Goal: Communication & Community: Answer question/provide support

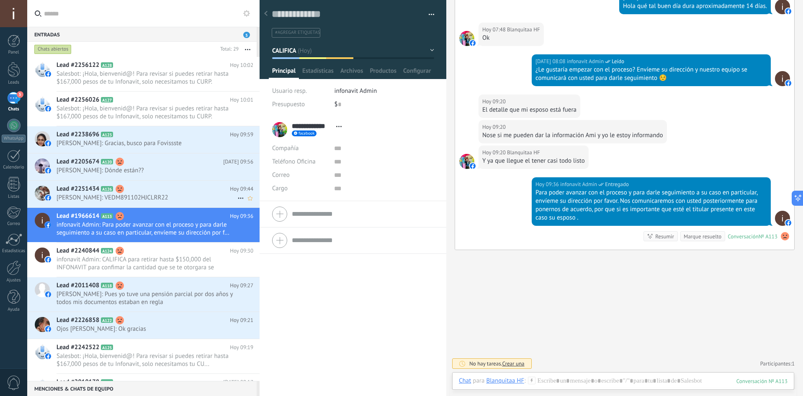
click at [140, 196] on span "Marrioo Dorador: VEDM891102HJCLRR22" at bounding box center [146, 198] width 181 height 8
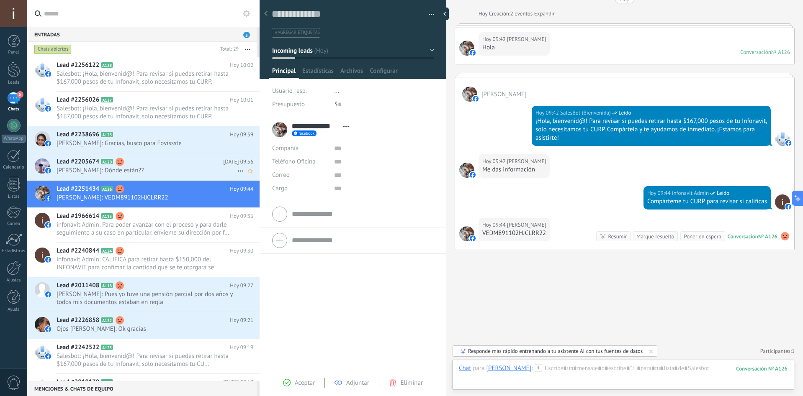
click at [134, 162] on h2 "Lead #2205674 A120" at bounding box center [139, 162] width 167 height 8
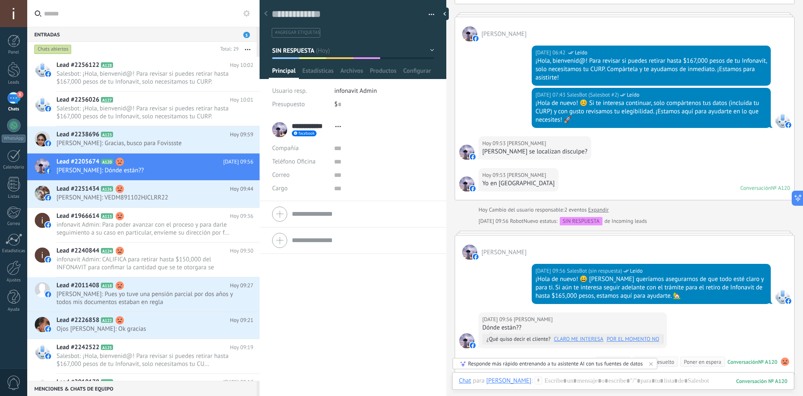
scroll to position [221, 0]
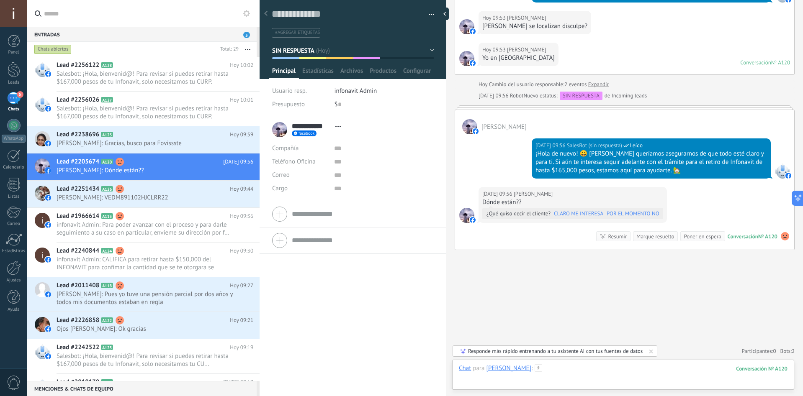
click at [623, 378] on div at bounding box center [623, 376] width 328 height 25
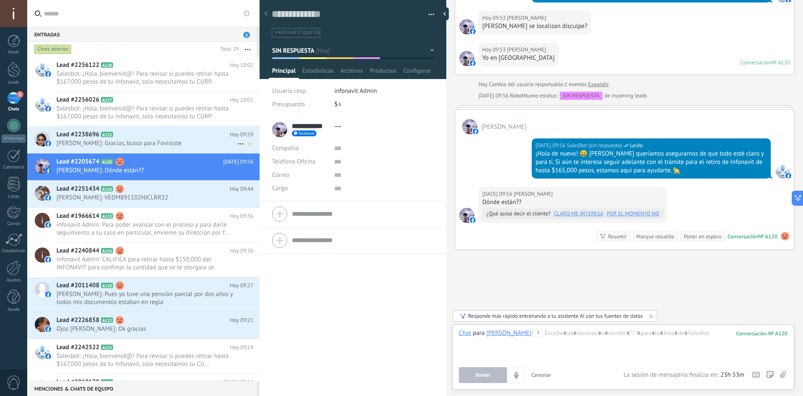
click at [118, 144] on span "Chule Orozco: Gracias, busco para Fovissste" at bounding box center [146, 143] width 181 height 8
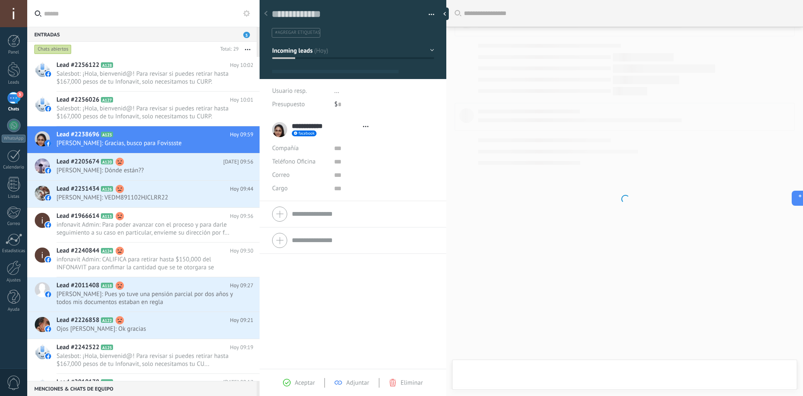
scroll to position [13, 0]
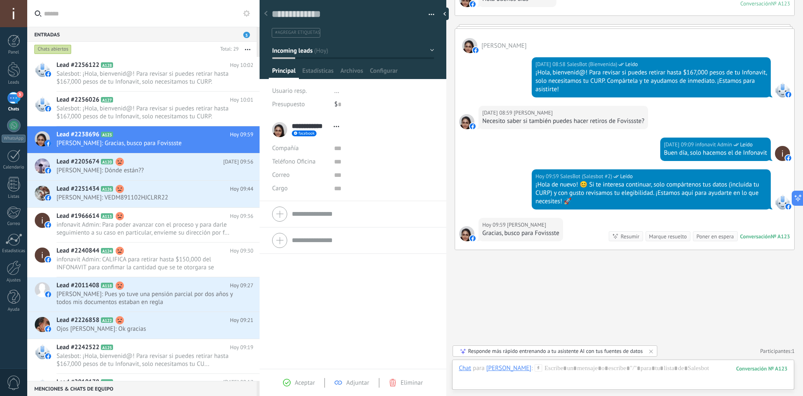
click at [408, 53] on button "Incoming leads" at bounding box center [353, 50] width 162 height 15
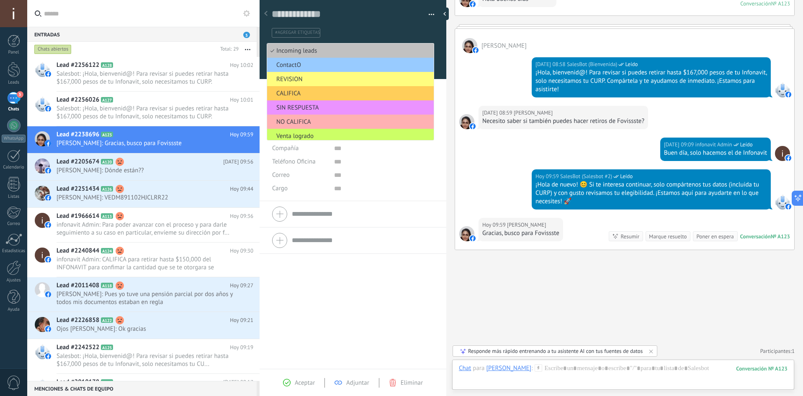
click at [280, 121] on span "NO CALIFICA" at bounding box center [349, 122] width 164 height 8
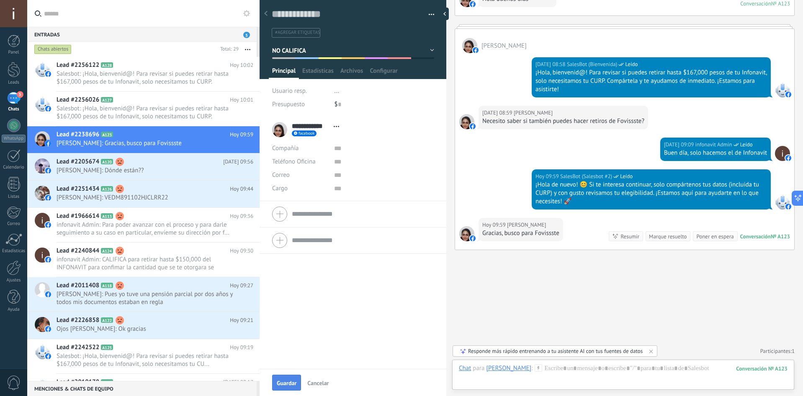
click at [287, 383] on span "Guardar" at bounding box center [287, 383] width 20 height 6
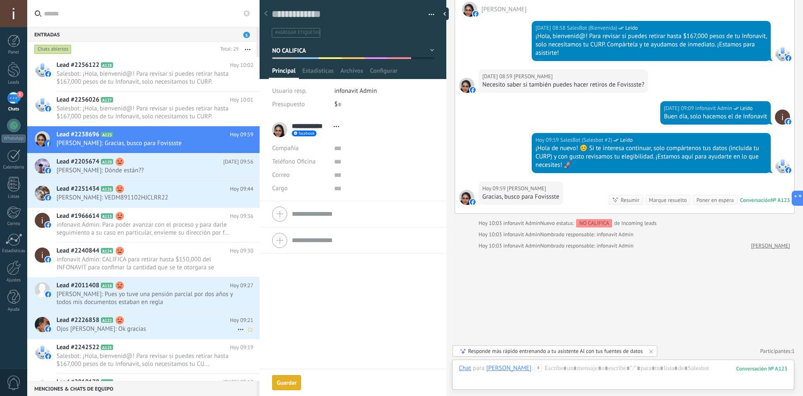
click at [118, 324] on use at bounding box center [119, 320] width 8 height 8
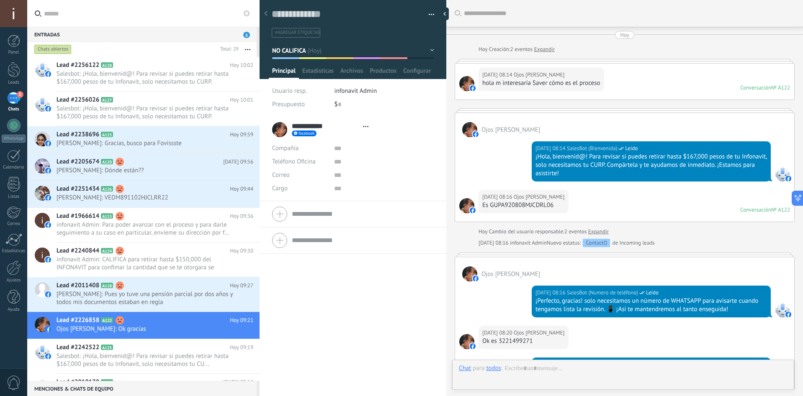
scroll to position [346, 0]
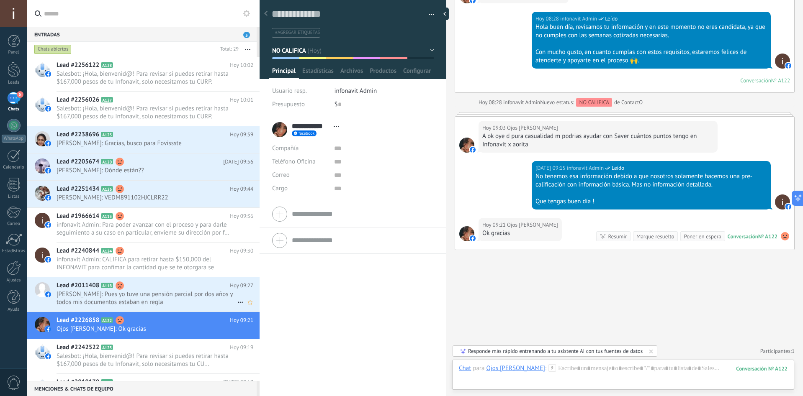
click at [170, 299] on span "Jose Salazar: Pues yo tuve una pensión parcial por dos años y todos mis documen…" at bounding box center [146, 298] width 181 height 16
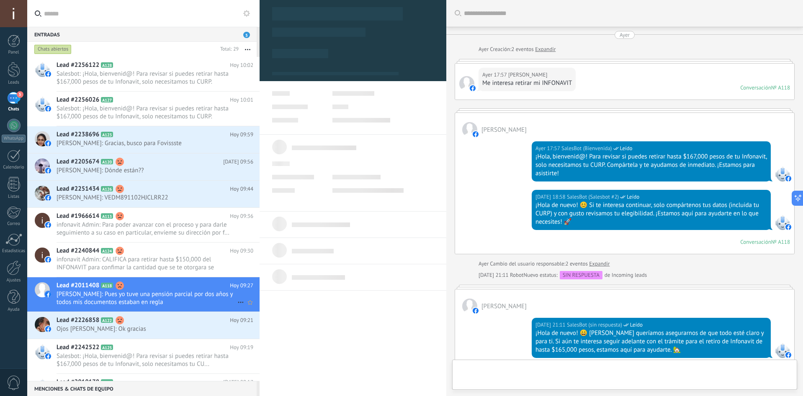
scroll to position [767, 0]
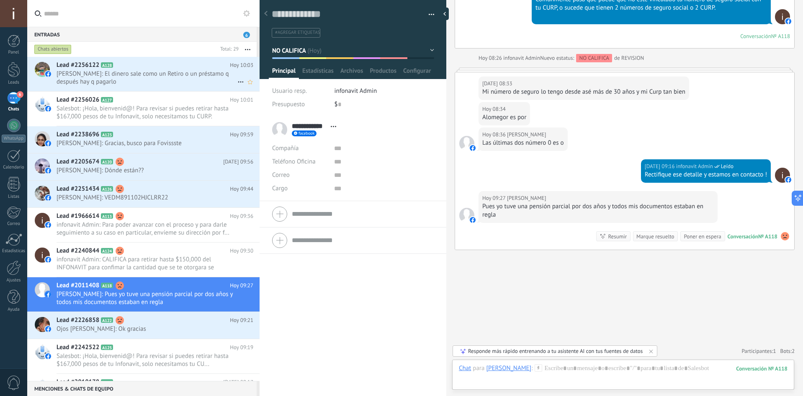
click at [133, 73] on span "Jorge Mendez: El dinero sale como un Retiro o un préstamo q después hay q pagar…" at bounding box center [146, 78] width 181 height 16
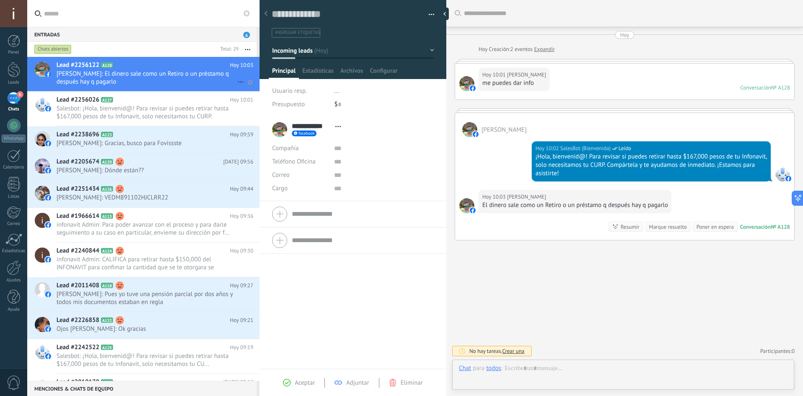
scroll to position [13, 0]
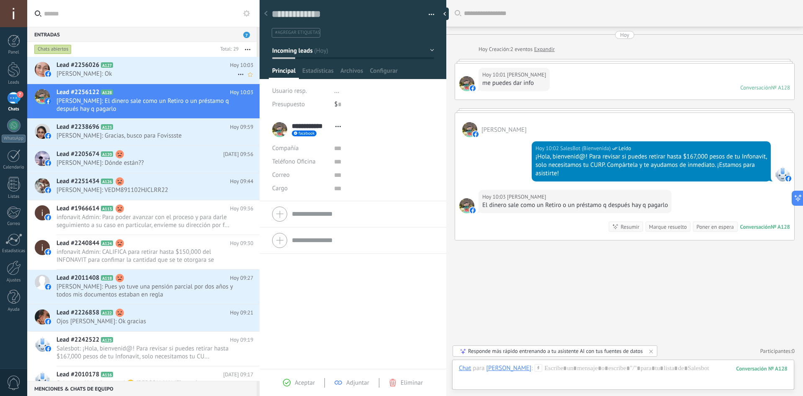
click at [105, 69] on h2 "Lead #2256026 A127" at bounding box center [142, 65] width 173 height 8
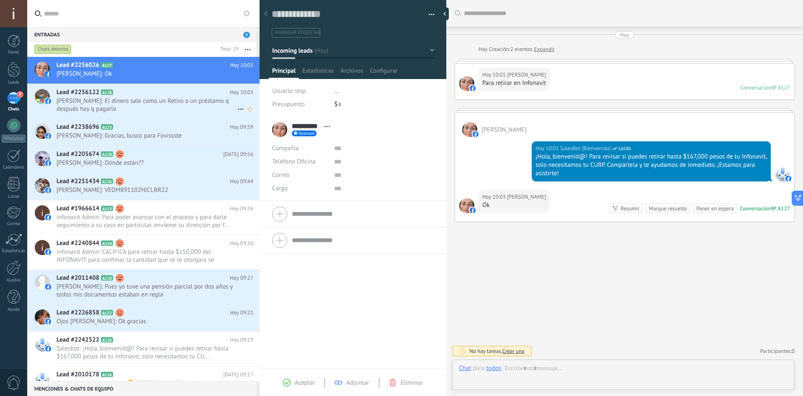
scroll to position [13, 0]
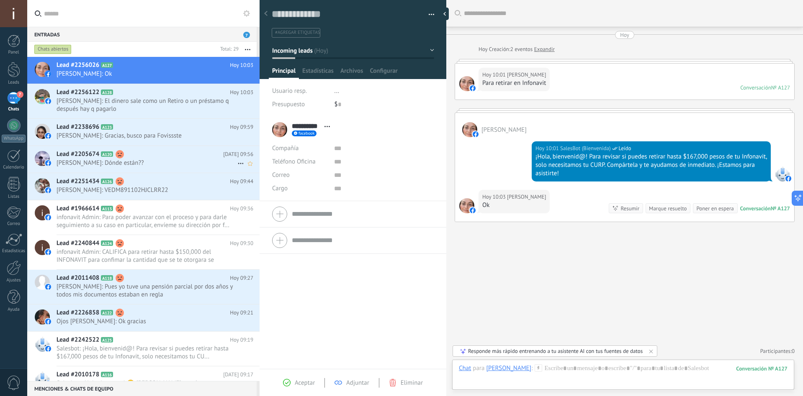
drag, startPoint x: 141, startPoint y: 159, endPoint x: 137, endPoint y: 164, distance: 6.0
click at [140, 159] on div "Lead #2205674 A120 Hoy 09:56 María Rendon: Dónde están??" at bounding box center [157, 159] width 203 height 26
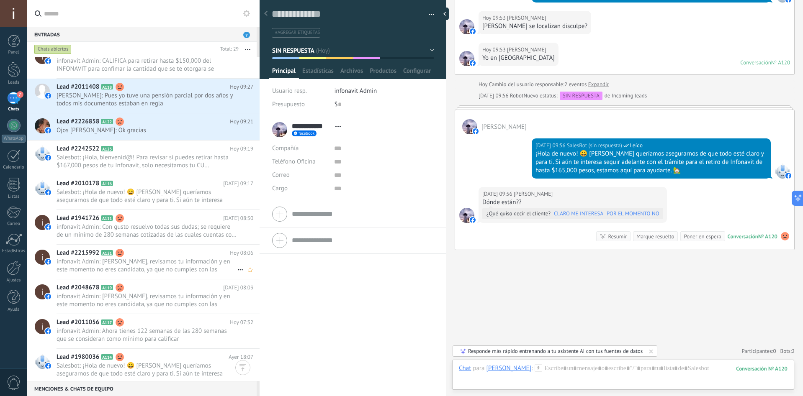
scroll to position [210, 0]
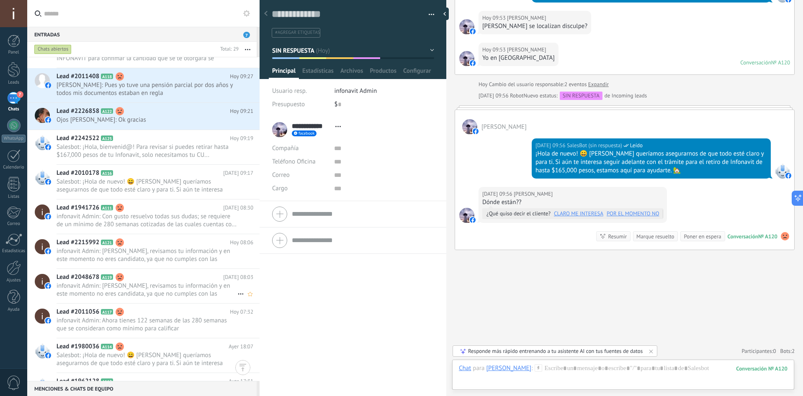
click at [149, 296] on span "infonavit Admin: Hola Lidia, revisamos tu información y en este momento no eres…" at bounding box center [146, 290] width 181 height 16
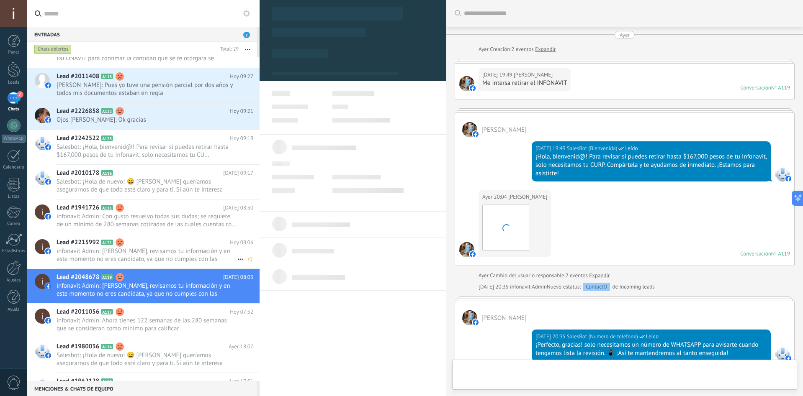
scroll to position [13, 0]
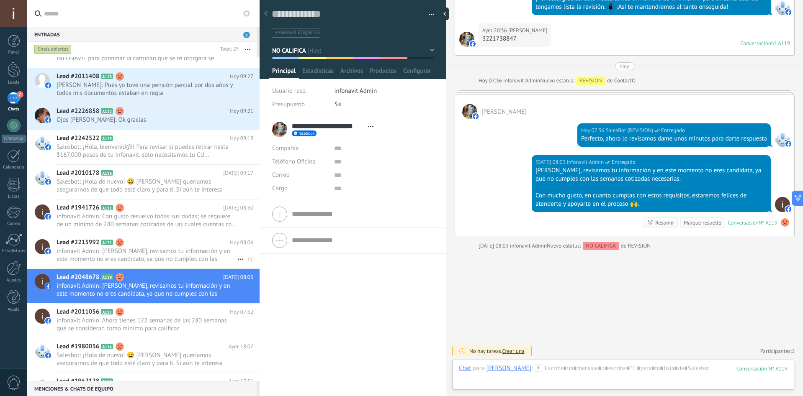
click at [169, 242] on h2 "Lead #2215992 A121" at bounding box center [142, 242] width 173 height 8
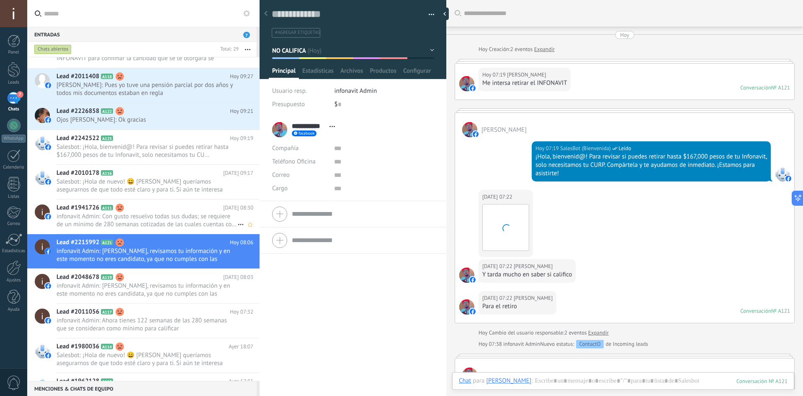
scroll to position [269, 0]
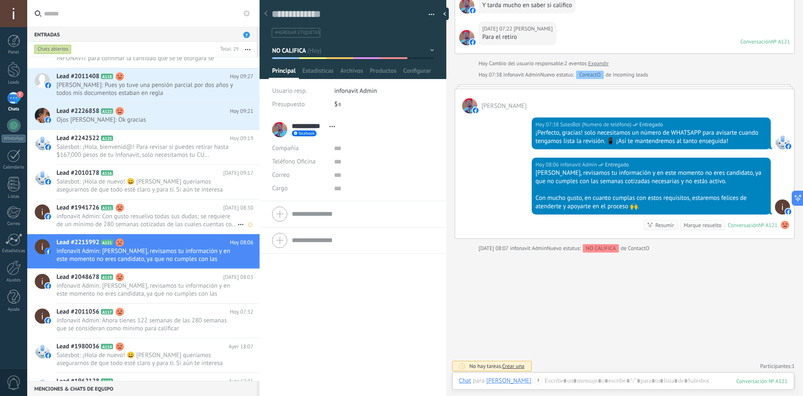
click at [177, 206] on h2 "Lead #1941726 A111" at bounding box center [139, 208] width 167 height 8
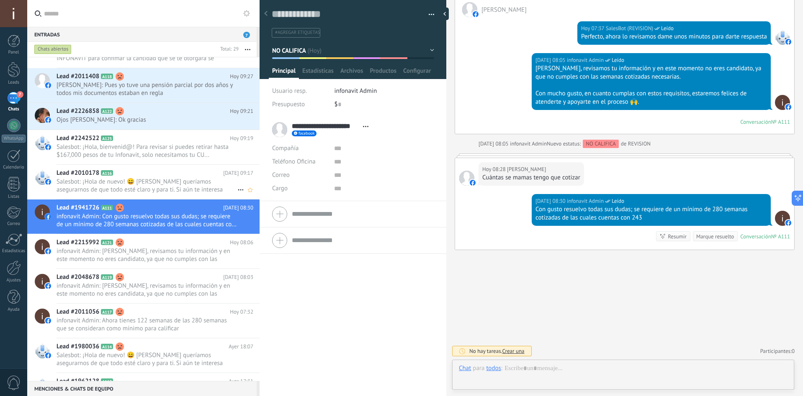
scroll to position [13, 0]
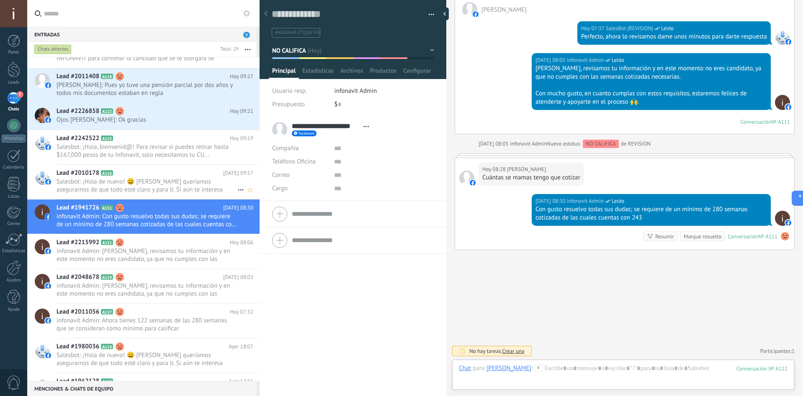
click at [161, 182] on span "Salesbot: ¡Hola de nuevo! 😄 Solo queríamos asegurarnos de que todo esté claro y…" at bounding box center [146, 186] width 181 height 16
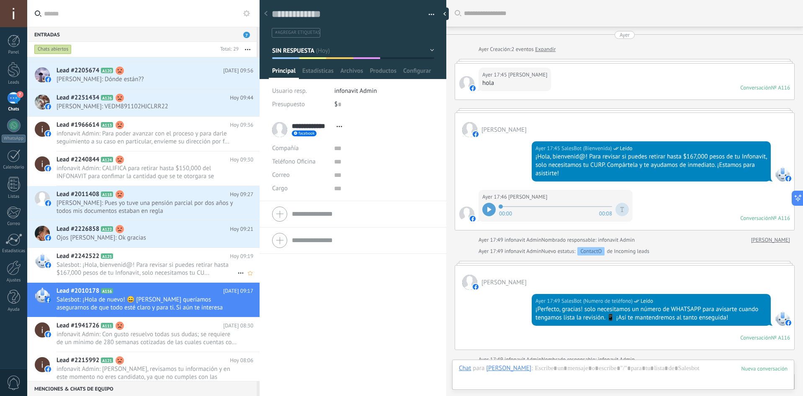
scroll to position [332, 0]
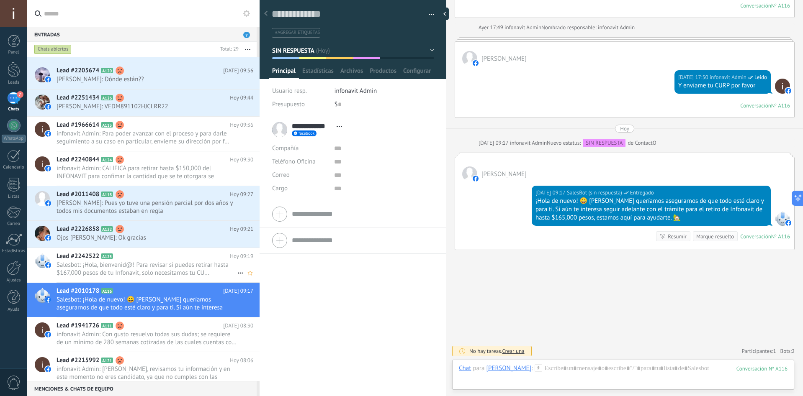
click at [178, 267] on span "Salesbot: ¡Hola, bienvenid@! Para revisar si puedes retirar hasta $167,000 peso…" at bounding box center [146, 269] width 181 height 16
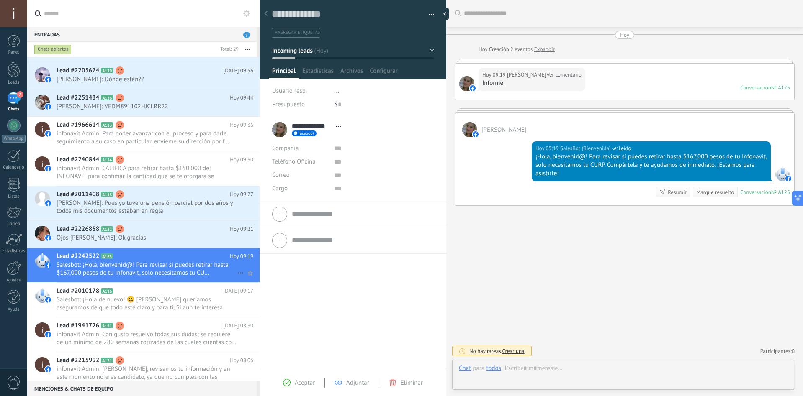
scroll to position [13, 0]
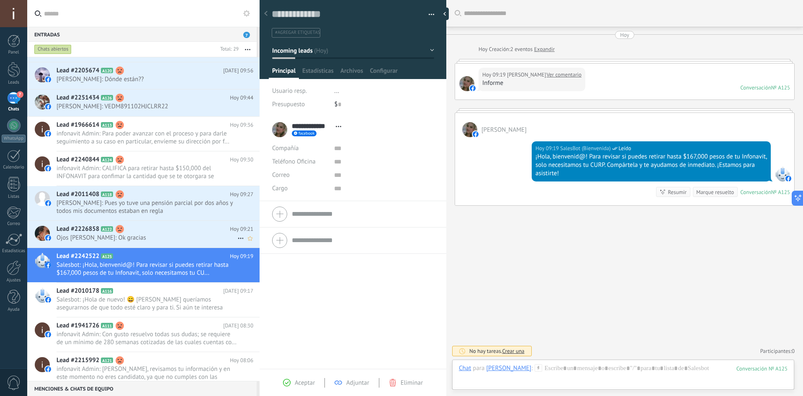
click at [169, 233] on h2 "Lead #2226858 A122" at bounding box center [142, 229] width 173 height 8
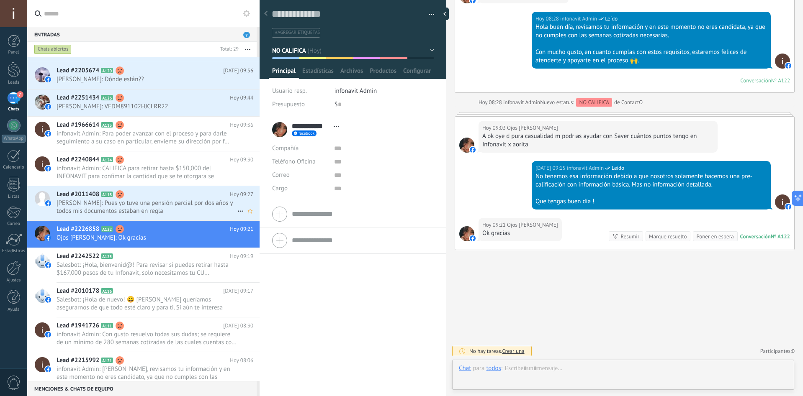
scroll to position [13, 0]
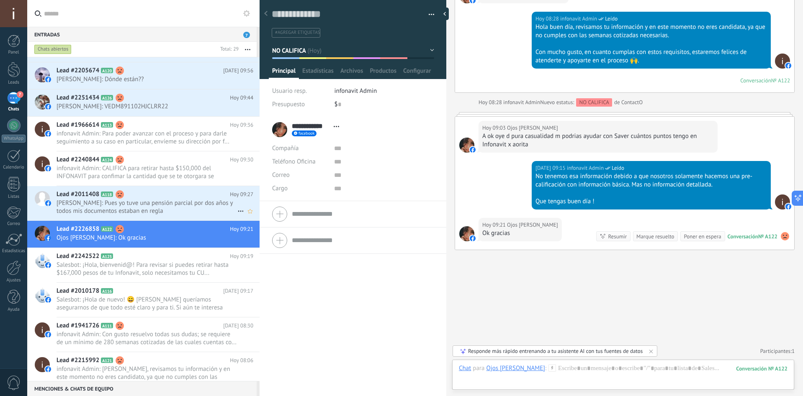
click at [174, 207] on span "Jose Salazar: Pues yo tuve una pensión parcial por dos años y todos mis documen…" at bounding box center [146, 207] width 181 height 16
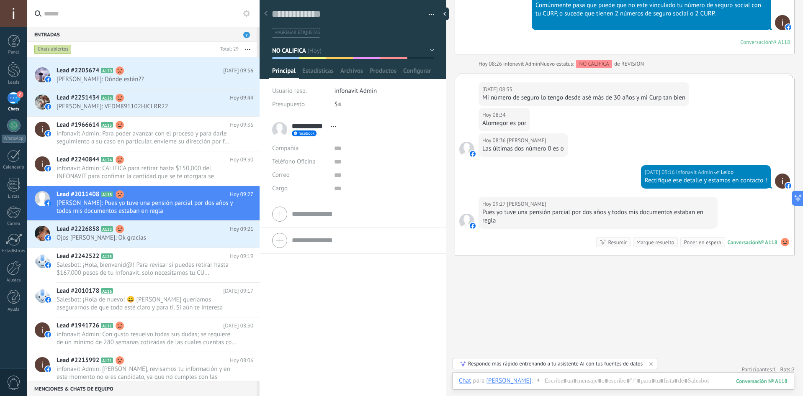
scroll to position [767, 0]
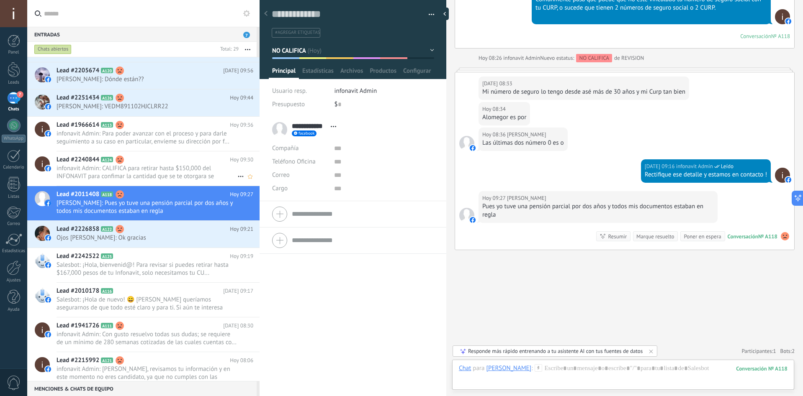
click at [175, 174] on span "infonavit Admin: CALIFICA para retirar hasta $150,000 del INFONAVIT para confim…" at bounding box center [146, 172] width 181 height 16
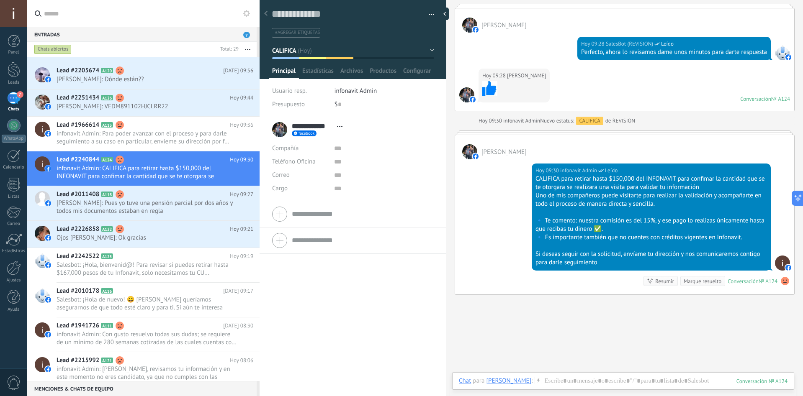
scroll to position [373, 0]
click at [113, 135] on span "infonavit Admin: Para poder avanzar con el proceso y para darle seguimiento a s…" at bounding box center [146, 138] width 181 height 16
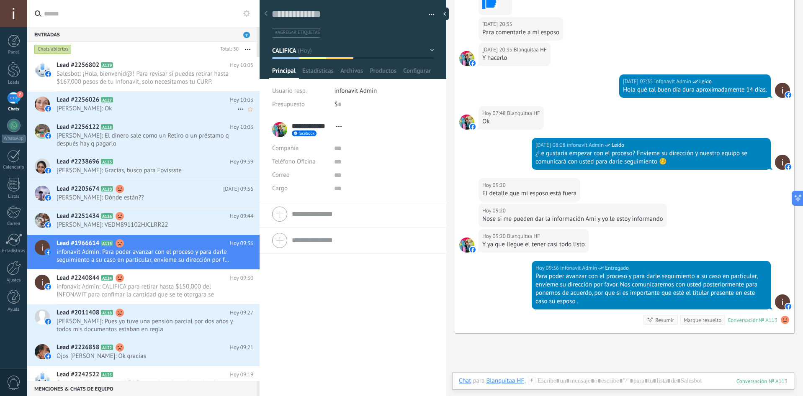
click at [147, 110] on span "Alba Solis: Ok" at bounding box center [146, 109] width 181 height 8
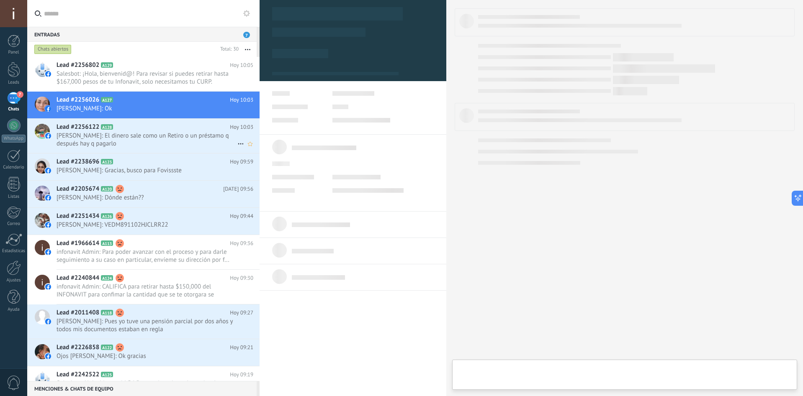
click at [152, 146] on span "Jorge Mendez: El dinero sale como un Retiro o un préstamo q después hay q pagar…" at bounding box center [146, 140] width 181 height 16
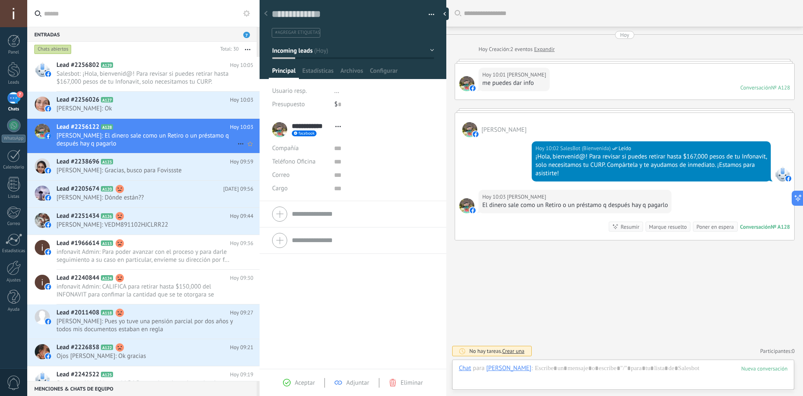
scroll to position [13, 0]
click at [558, 374] on div at bounding box center [623, 376] width 328 height 25
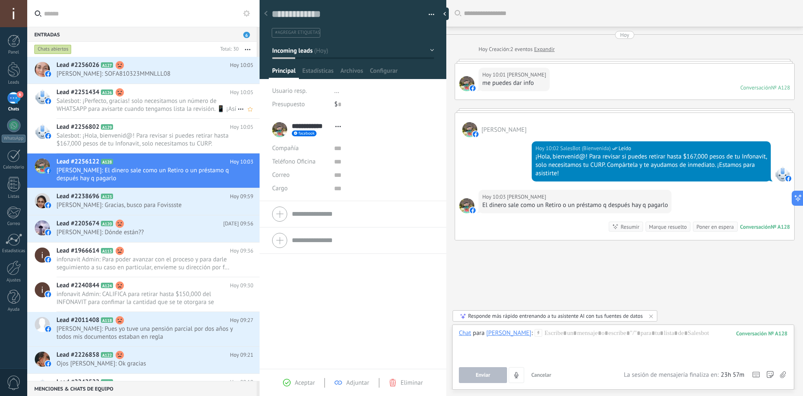
click at [211, 103] on span "Salesbot: ¡Perfecto, gracias! solo necesitamos un número de WHATSAPP para avisa…" at bounding box center [146, 105] width 181 height 16
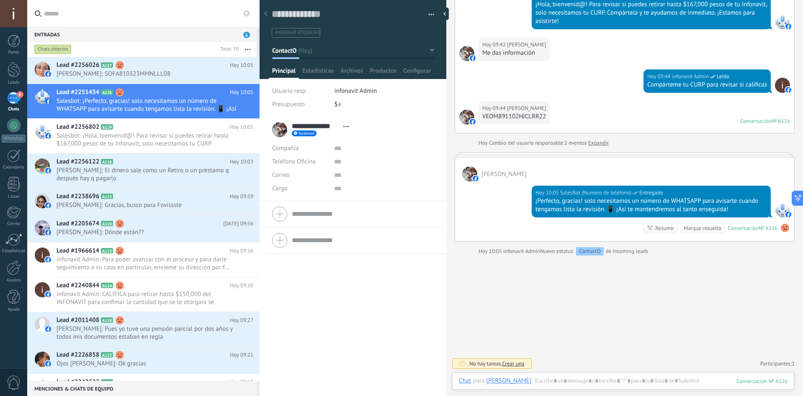
scroll to position [152, 0]
click at [538, 113] on div "VEDM891102HJCLRR22" at bounding box center [514, 117] width 64 height 8
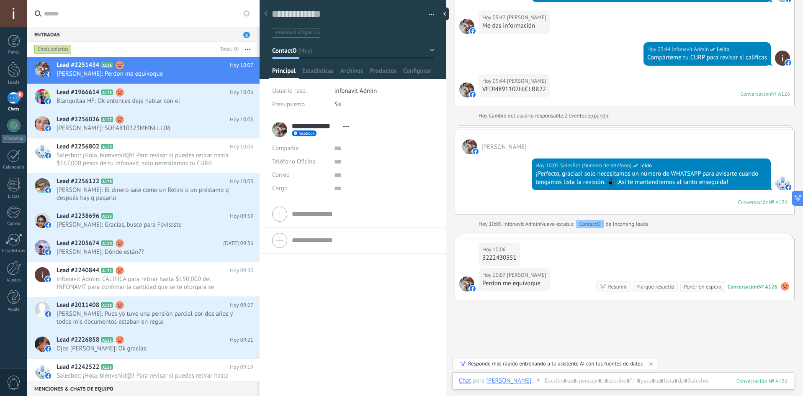
scroll to position [207, 0]
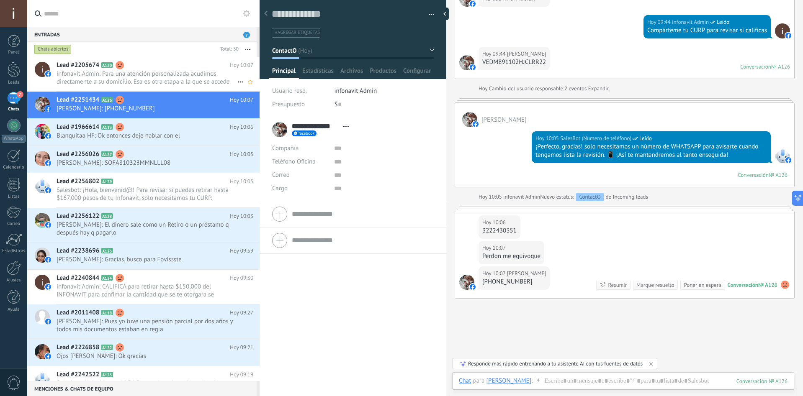
click at [140, 87] on div "Lead #2205674 A120 Hoy 10:07 infonavit Admin: Para una atención personalizada a…" at bounding box center [157, 74] width 203 height 34
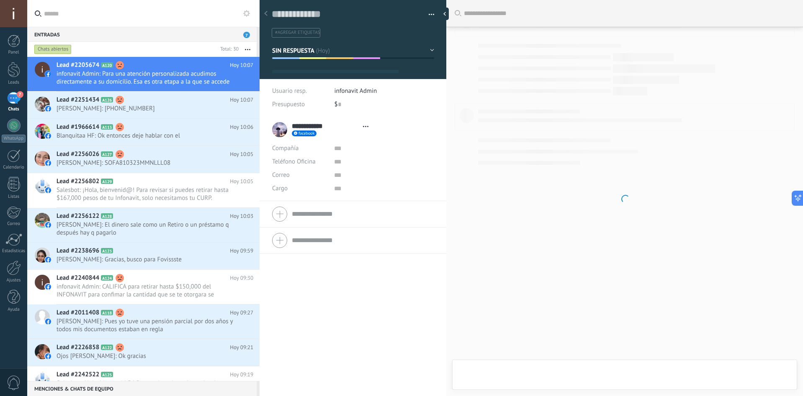
scroll to position [13, 0]
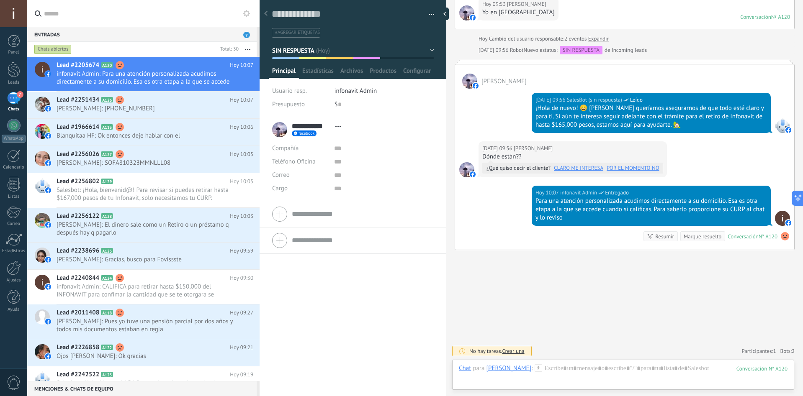
click at [271, 306] on div "**********" at bounding box center [352, 257] width 187 height 280
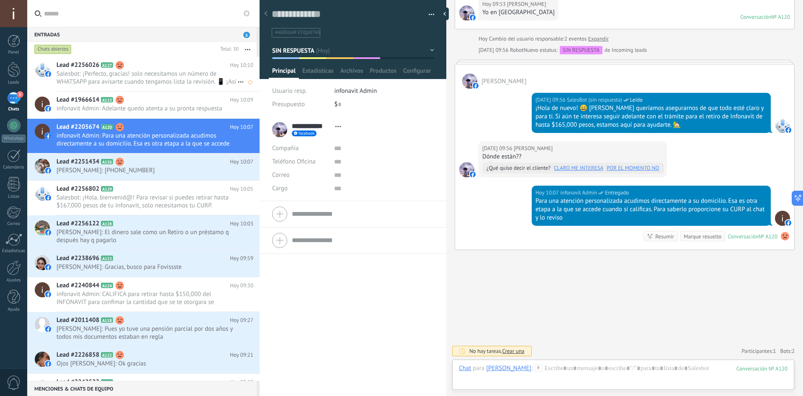
click at [136, 76] on span "Salesbot: ¡Perfecto, gracias! solo necesitamos un número de WHATSAPP para avisa…" at bounding box center [146, 78] width 181 height 16
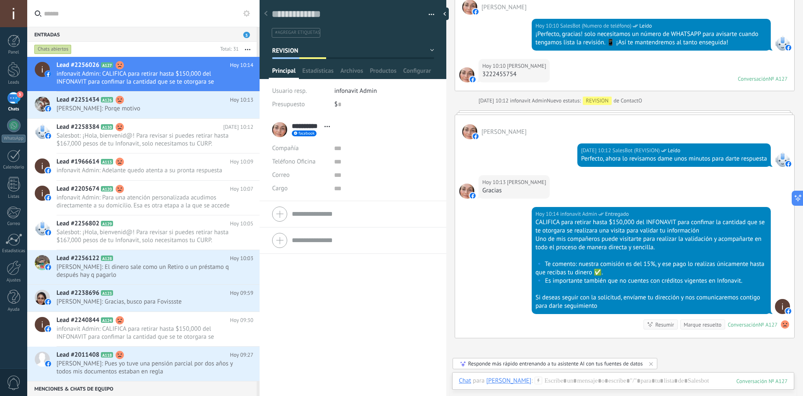
scroll to position [313, 0]
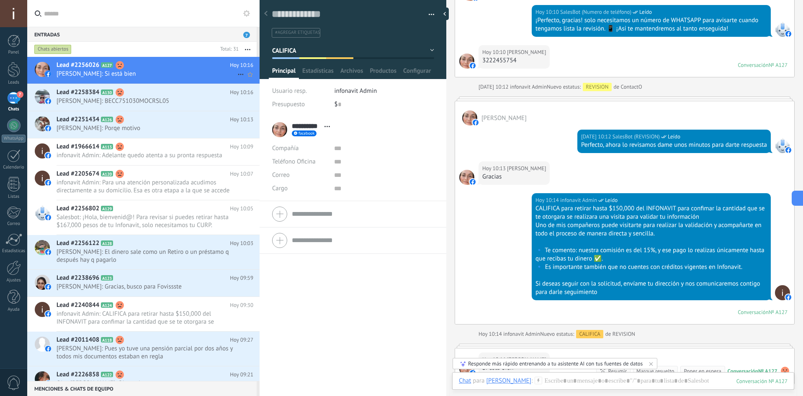
click at [144, 63] on h2 "Lead #2256026 A127" at bounding box center [142, 65] width 173 height 8
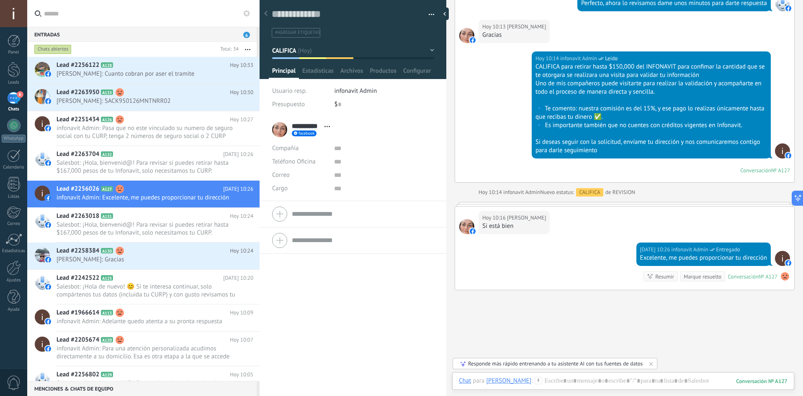
scroll to position [495, 0]
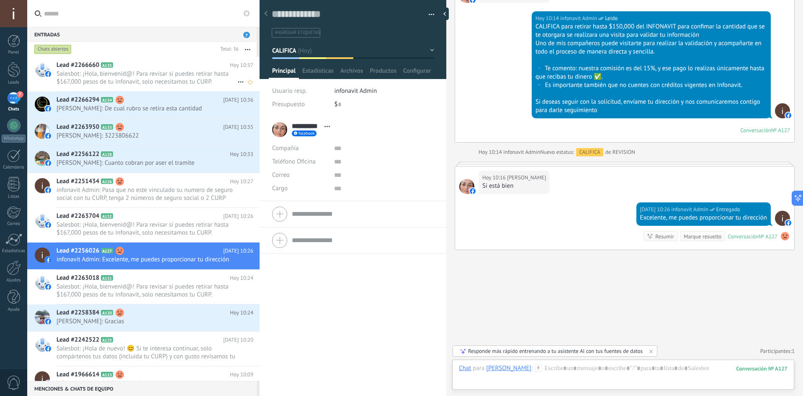
click at [168, 87] on div "Lead #2266660 A135 Hoy 10:37 Salesbot: ¡Hola, bienvenid@! Para revisar si puede…" at bounding box center [157, 74] width 203 height 34
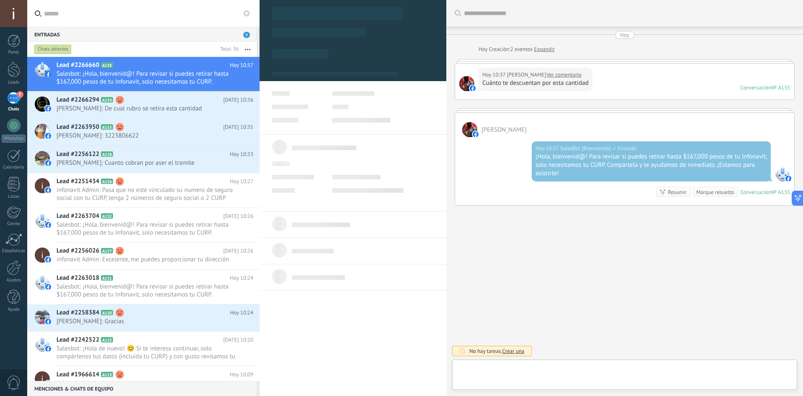
scroll to position [13, 0]
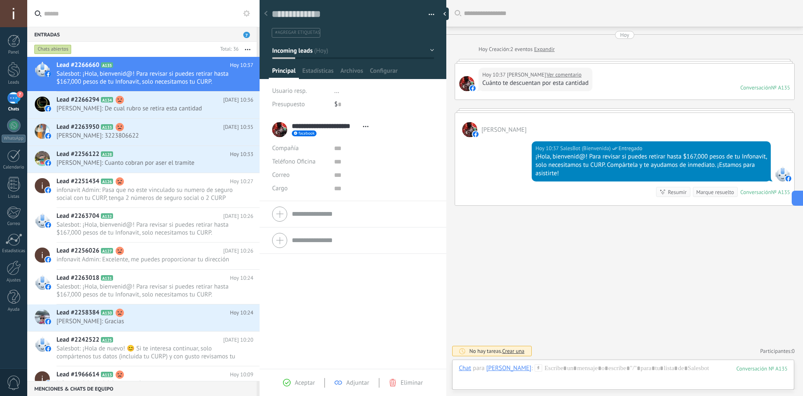
click at [581, 76] on link "Ver comentario" at bounding box center [563, 75] width 35 height 8
click at [148, 105] on span "Michael Anthony Fennessy Rodríguez: De cual rubro se retira esta cantidad" at bounding box center [146, 109] width 181 height 8
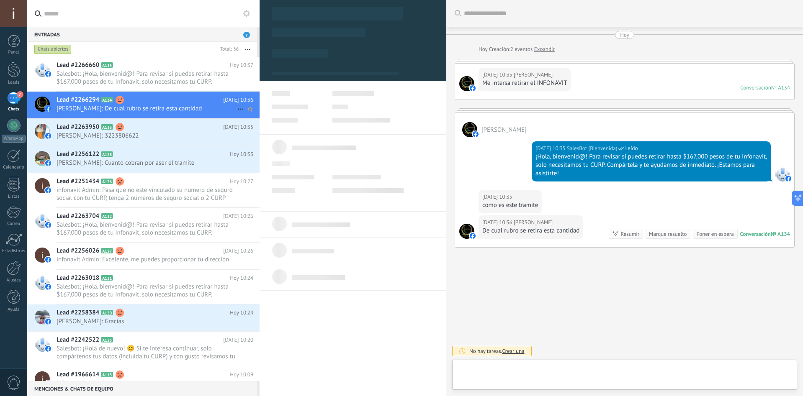
scroll to position [13, 0]
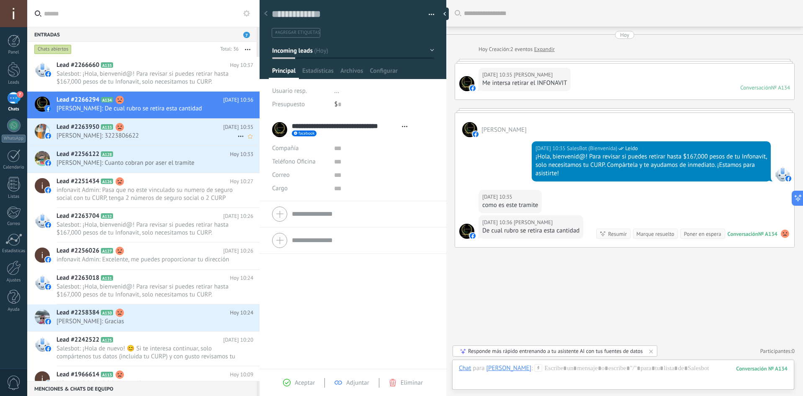
click at [149, 140] on span "Denisse Sanchez de Aguirre: 3223806622" at bounding box center [146, 136] width 181 height 8
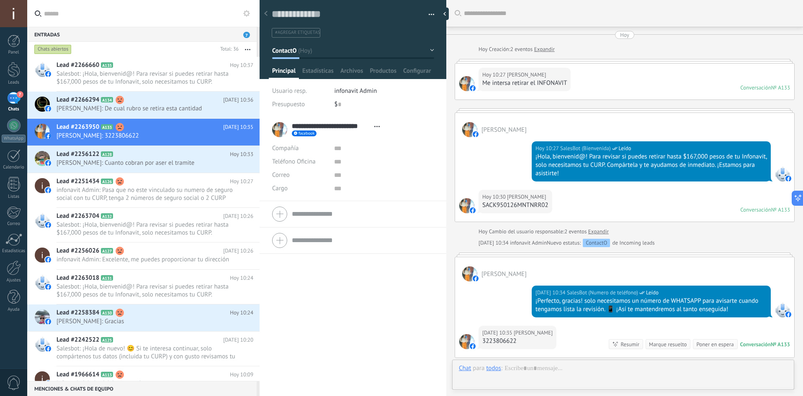
scroll to position [108, 0]
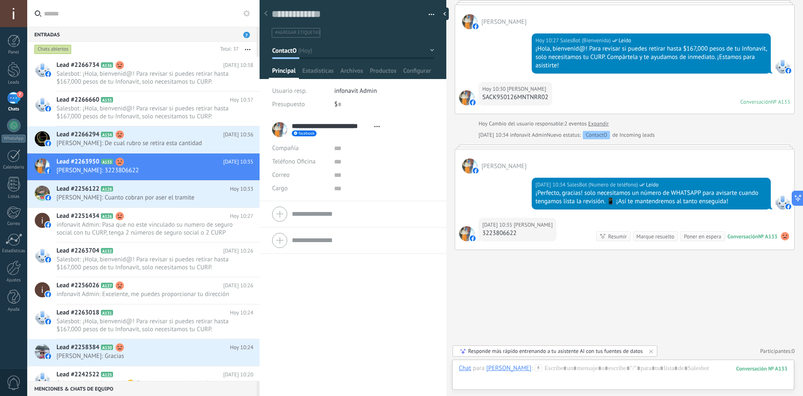
click at [634, 0] on div at bounding box center [624, 2] width 340 height 4
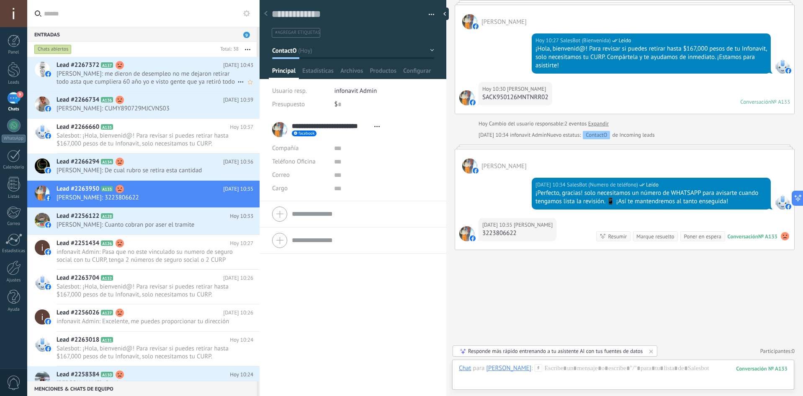
click at [149, 74] on span "Tadeo Santana: me dieron de desempleo no me dejaron retirar todo asta que cumpl…" at bounding box center [146, 78] width 181 height 16
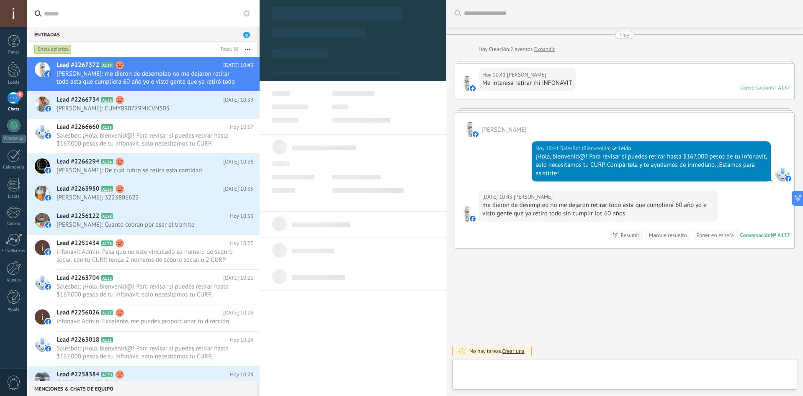
type textarea "**********"
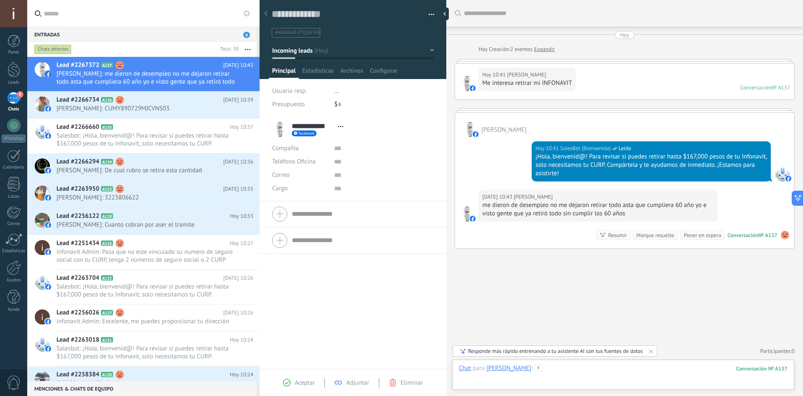
click at [611, 377] on div at bounding box center [623, 376] width 328 height 25
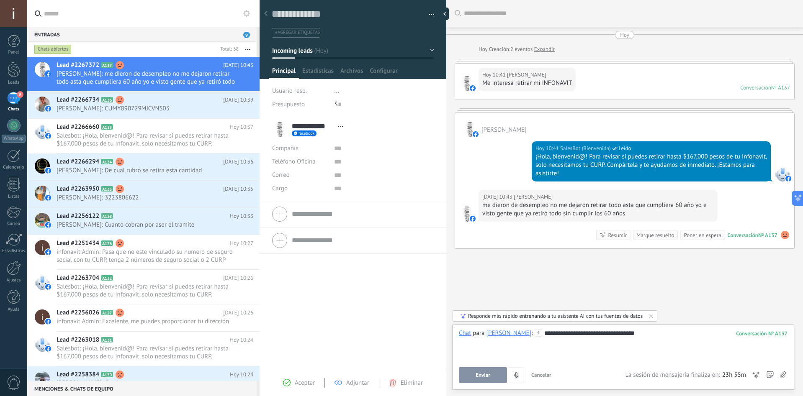
click at [602, 331] on div "**********" at bounding box center [623, 345] width 328 height 32
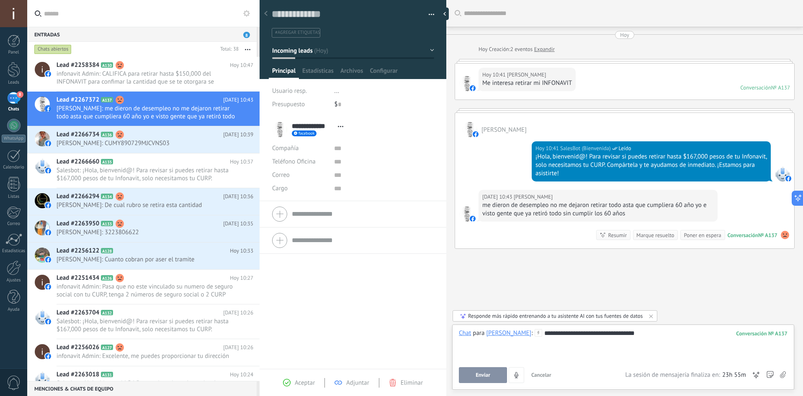
click at [650, 331] on div "**********" at bounding box center [623, 345] width 328 height 32
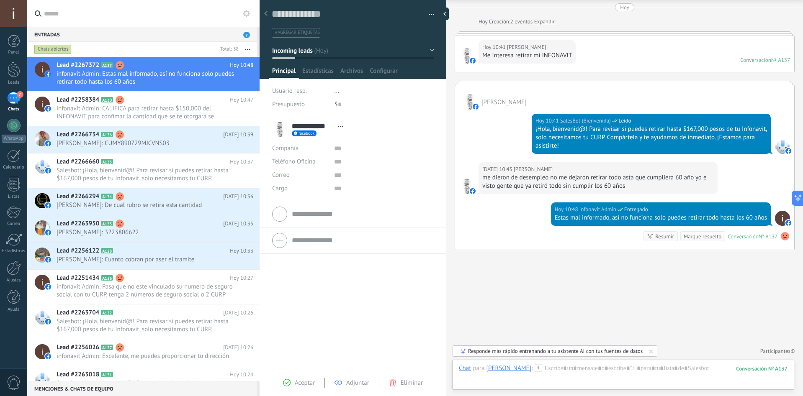
click at [715, 287] on div "Buscar Carga más Hoy Hoy Creación: 2 eventos Expandir Hoy 10:41 Tadeo Santana M…" at bounding box center [624, 184] width 356 height 424
click at [662, 376] on div at bounding box center [623, 376] width 328 height 25
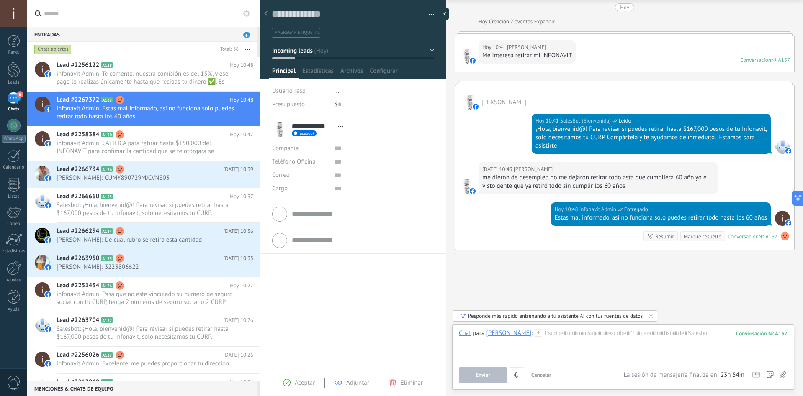
click at [415, 325] on div "**********" at bounding box center [352, 243] width 187 height 253
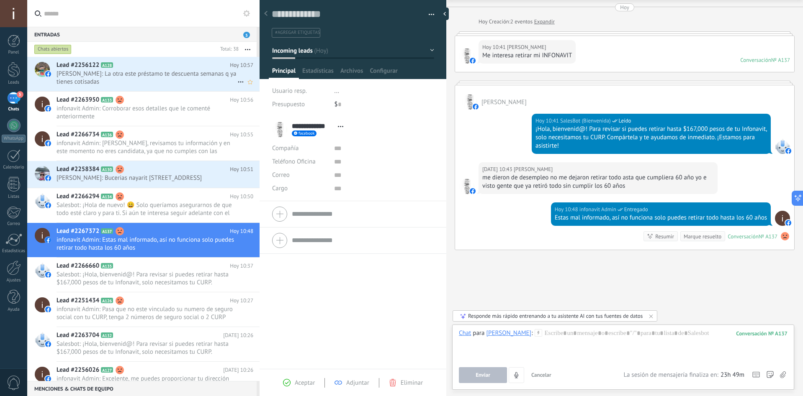
click at [173, 83] on span "Jorge Mendez: La otra este préstamo te descuenta semanas q ya tienes cotisadas" at bounding box center [146, 78] width 181 height 16
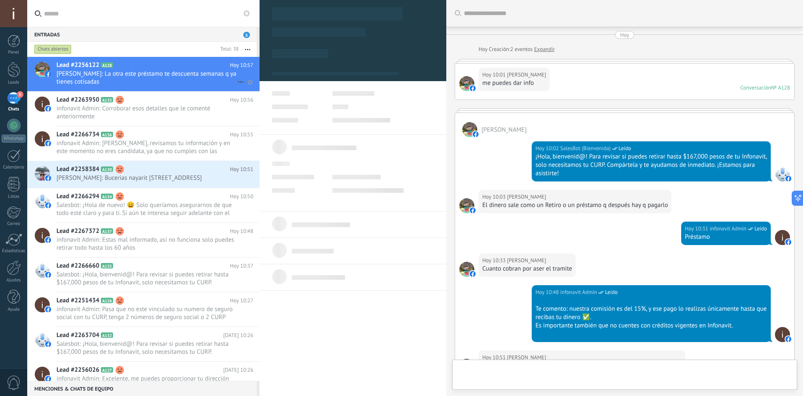
type textarea "**********"
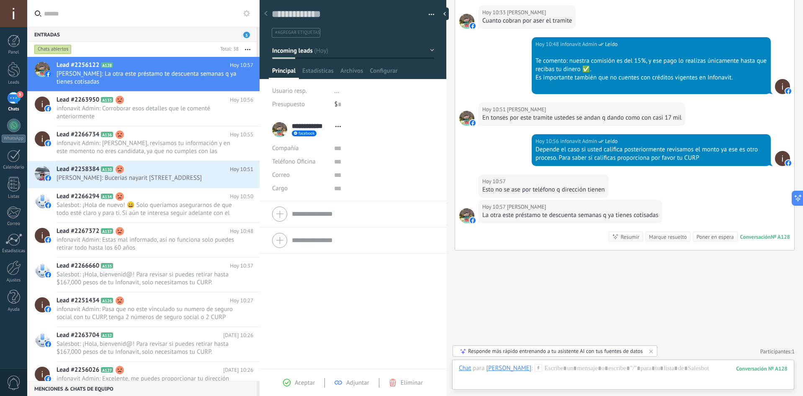
scroll to position [249, 0]
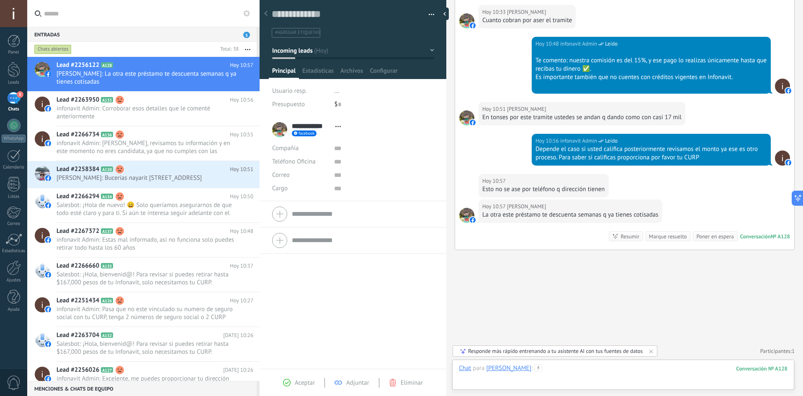
click at [575, 371] on div at bounding box center [623, 376] width 328 height 25
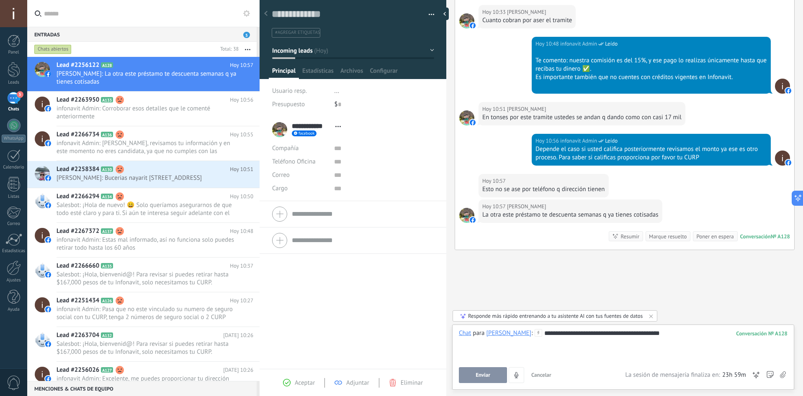
click at [594, 335] on div "**********" at bounding box center [623, 345] width 328 height 32
click at [561, 333] on div "**********" at bounding box center [623, 345] width 328 height 32
click at [676, 337] on div "**********" at bounding box center [623, 345] width 328 height 32
click at [756, 296] on div "Buscar Carga más Hoy Hoy Creación: 2 eventos Expandir Hoy 10:01 Jorge Mendez me…" at bounding box center [624, 73] width 356 height 645
click at [667, 339] on div "**********" at bounding box center [623, 345] width 328 height 32
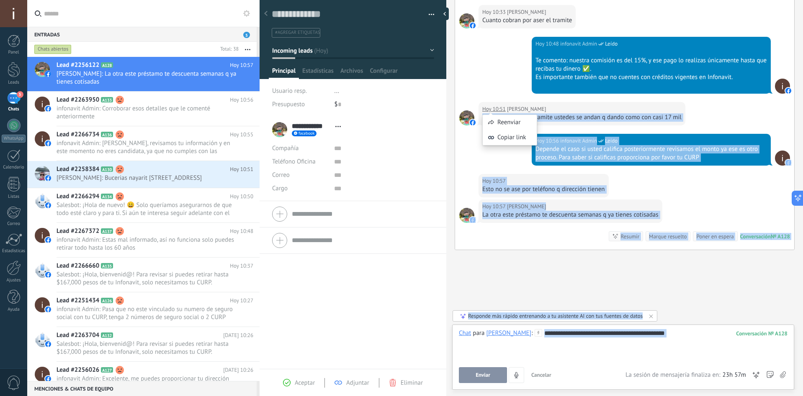
drag, startPoint x: 542, startPoint y: 105, endPoint x: 508, endPoint y: 107, distance: 33.5
click at [508, 107] on body ".abccls-1,.abccls-2{fill-rule:evenodd}.abccls-2{fill:#fff} .abfcls-1{fill:none}…" at bounding box center [401, 198] width 803 height 396
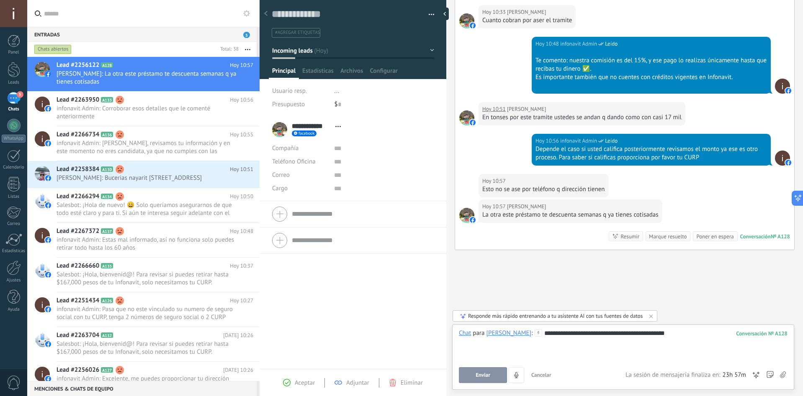
scroll to position [0, 0]
click at [534, 103] on div "Hoy 10:51 Jorge Mendez En tonses por este tramite ustedes se andan q dando como…" at bounding box center [581, 113] width 207 height 23
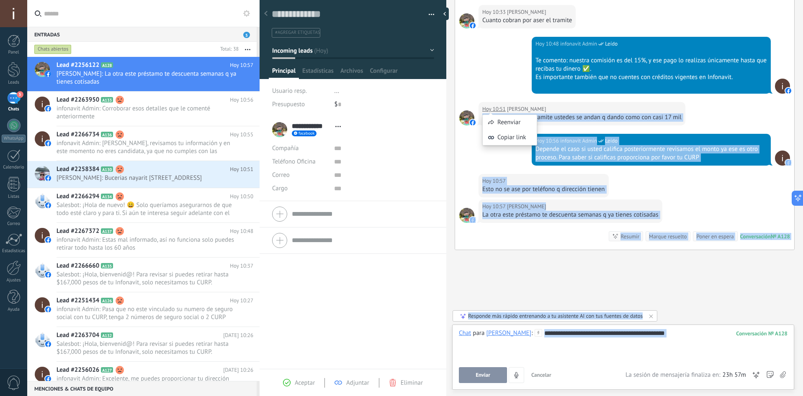
drag, startPoint x: 538, startPoint y: 112, endPoint x: 506, endPoint y: 110, distance: 31.8
click at [506, 110] on body ".abccls-1,.abccls-2{fill-rule:evenodd}.abccls-2{fill:#fff} .abfcls-1{fill:none}…" at bounding box center [401, 198] width 803 height 396
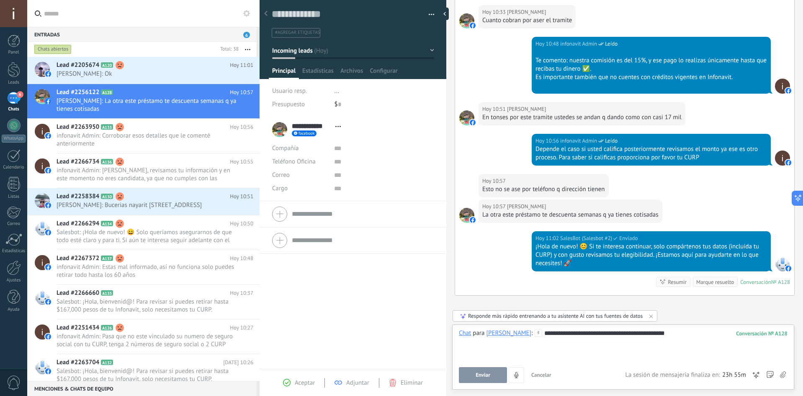
scroll to position [294, 0]
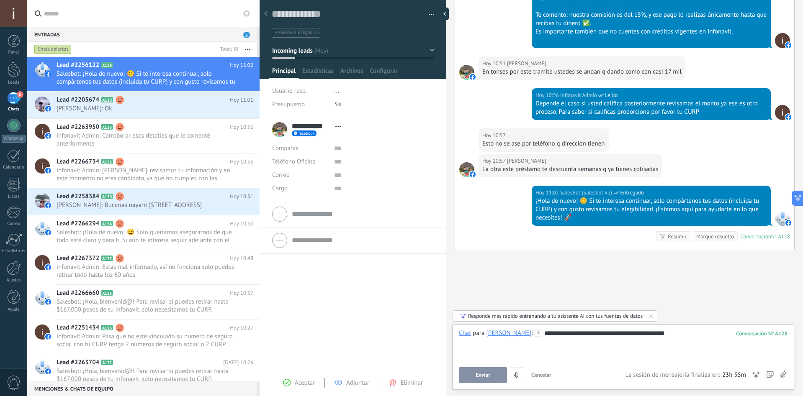
click at [680, 338] on div "**********" at bounding box center [623, 345] width 328 height 32
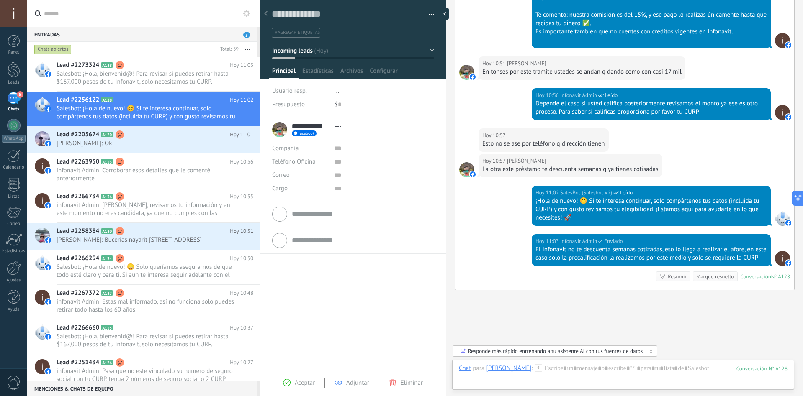
scroll to position [343, 0]
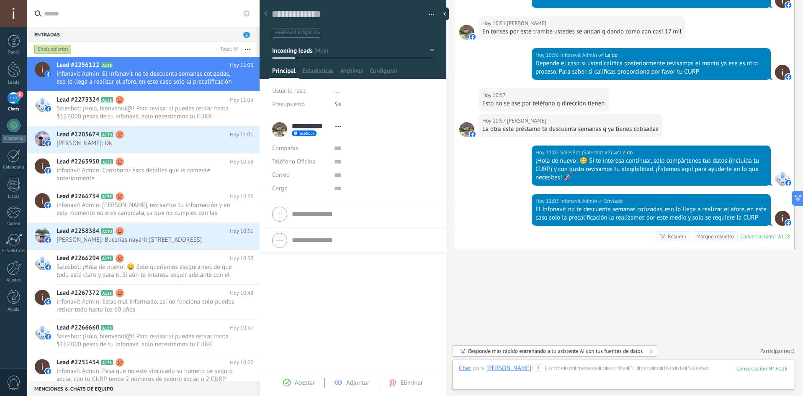
click at [584, 288] on div "Buscar Carga más Hoy Hoy Creación: 2 eventos Expandir Hoy 10:01 Jorge Mendez me…" at bounding box center [624, 31] width 356 height 731
click at [353, 268] on div "**********" at bounding box center [352, 243] width 187 height 253
click at [158, 141] on span "[PERSON_NAME]: Ok" at bounding box center [146, 143] width 181 height 8
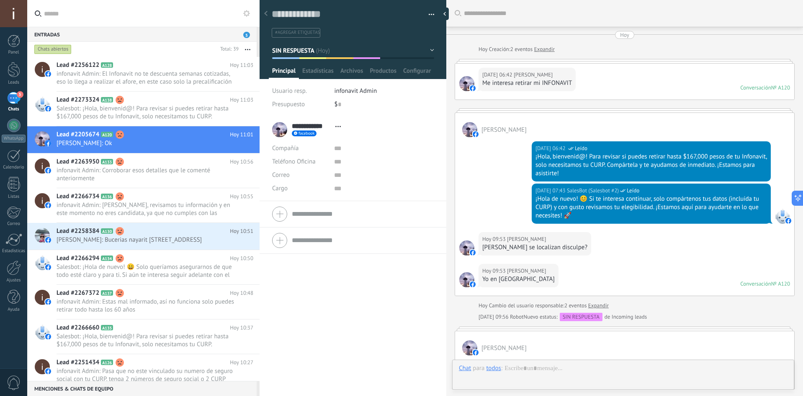
scroll to position [283, 0]
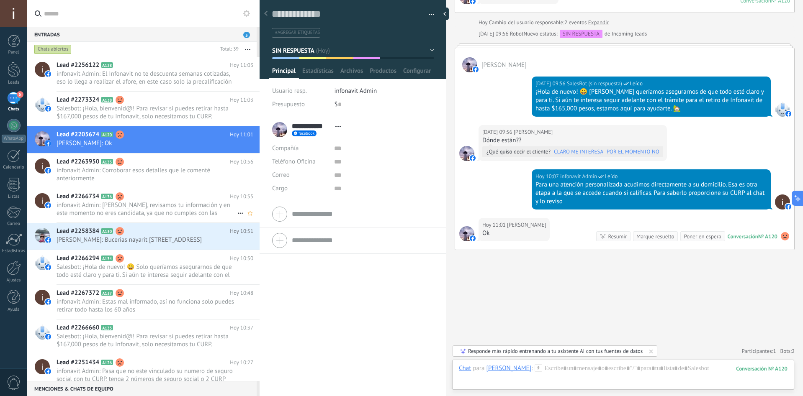
click at [171, 205] on span "infonavit Admin: Hola Yesenia, revisamos tu información y en este momento no er…" at bounding box center [146, 209] width 181 height 16
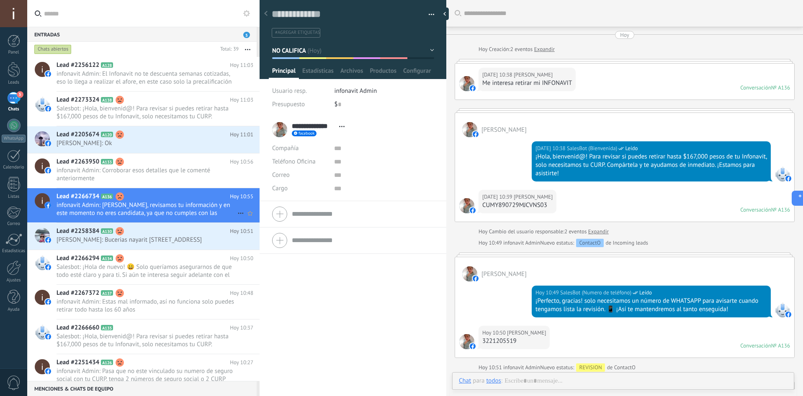
scroll to position [285, 0]
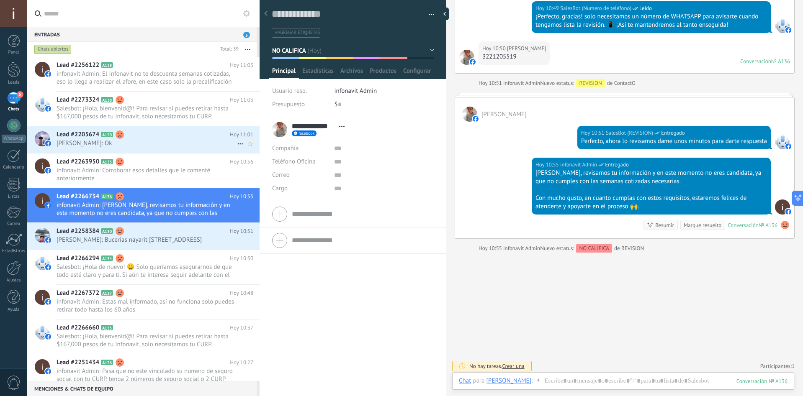
click at [138, 141] on span "[PERSON_NAME]: Ok" at bounding box center [146, 143] width 181 height 8
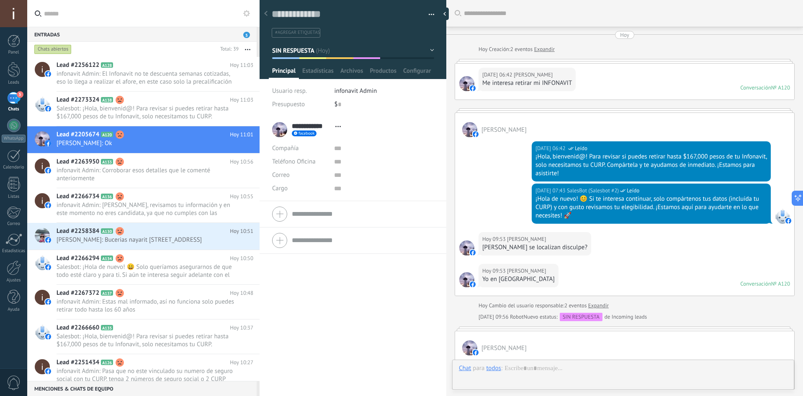
scroll to position [283, 0]
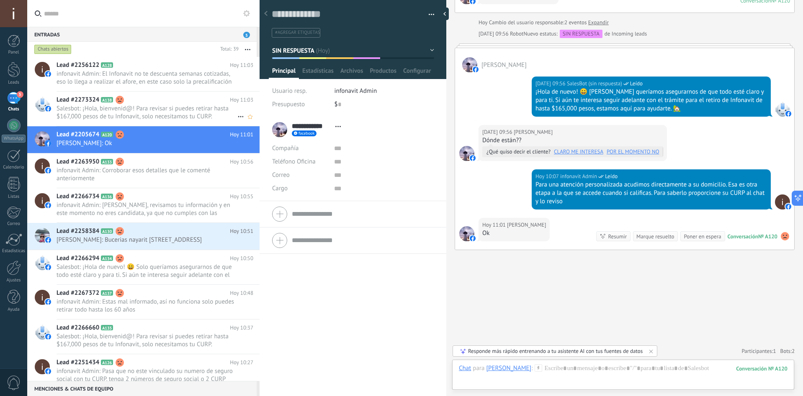
click at [137, 116] on span "Salesbot: ¡Hola, bienvenid@! Para revisar si puedes retirar hasta $167,000 peso…" at bounding box center [146, 113] width 181 height 16
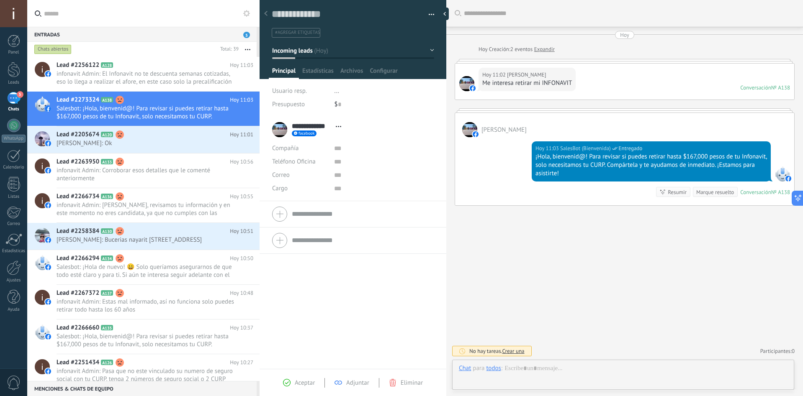
scroll to position [13, 0]
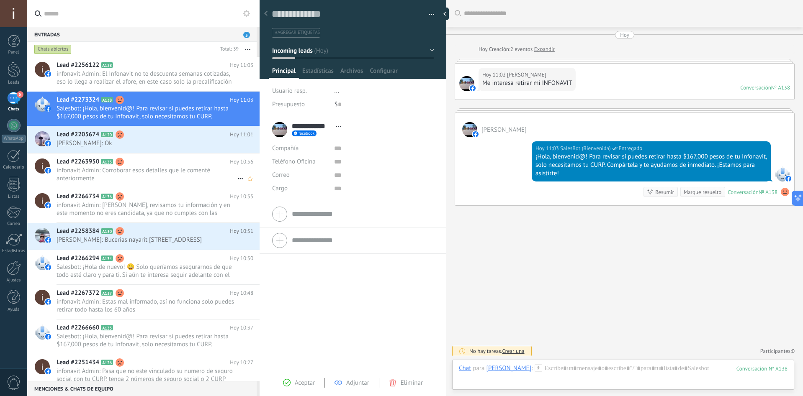
click at [95, 181] on span "infonavit Admin: Corroborar esos detalles que le comenté anteriormente" at bounding box center [146, 175] width 181 height 16
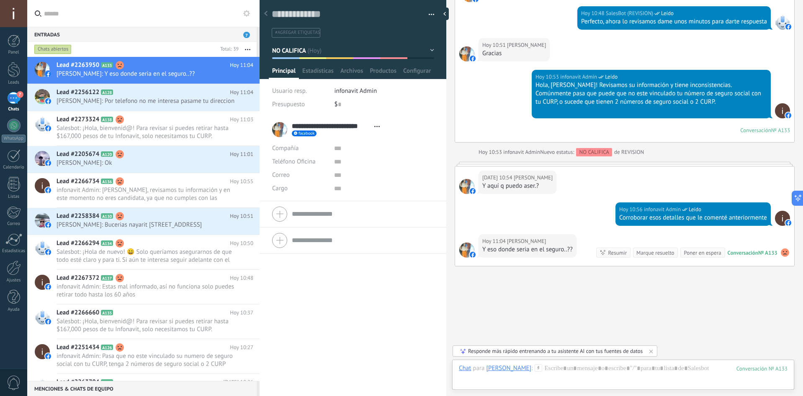
scroll to position [421, 0]
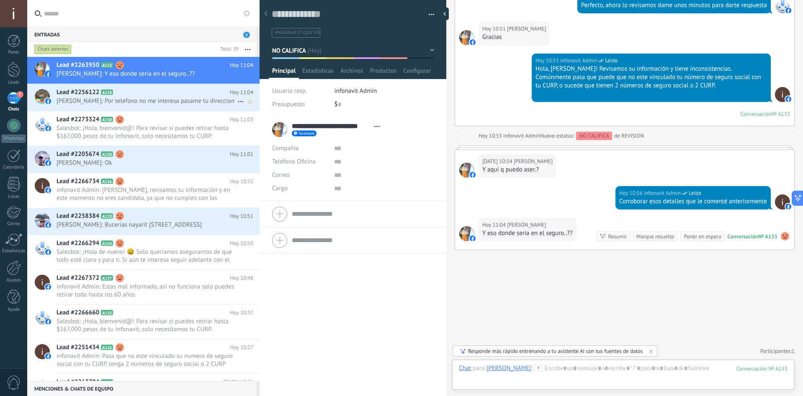
click at [154, 101] on span "[PERSON_NAME]: Por telefono no me interesa pasame tu direccion" at bounding box center [146, 101] width 181 height 8
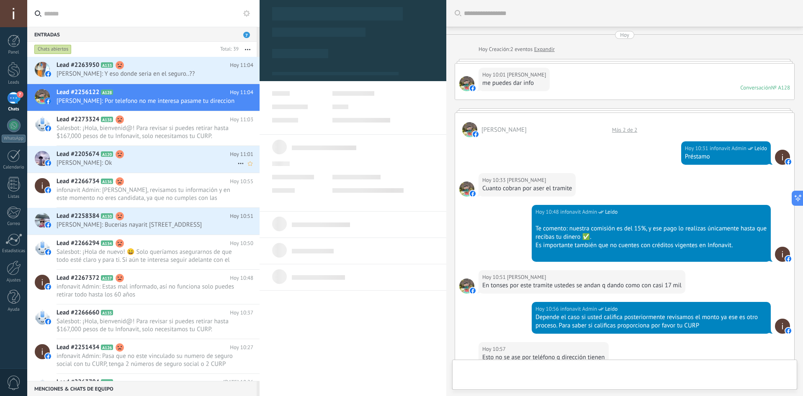
scroll to position [322, 0]
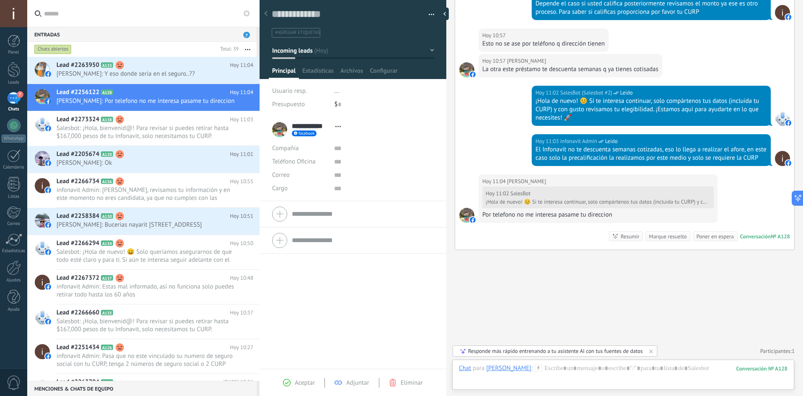
click at [400, 47] on button "Incoming leads" at bounding box center [353, 50] width 162 height 15
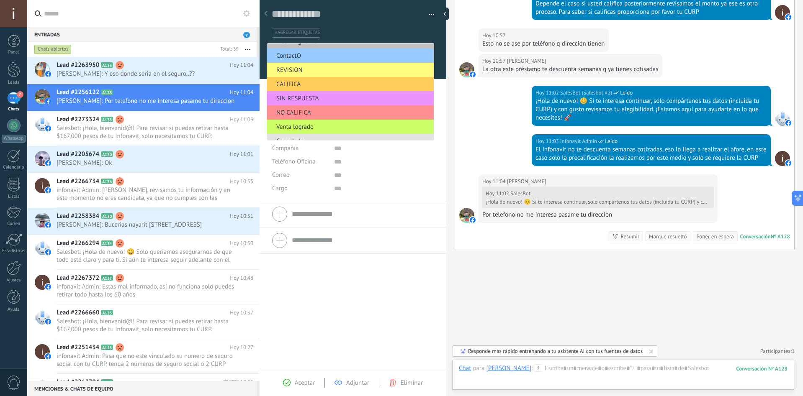
scroll to position [17, 0]
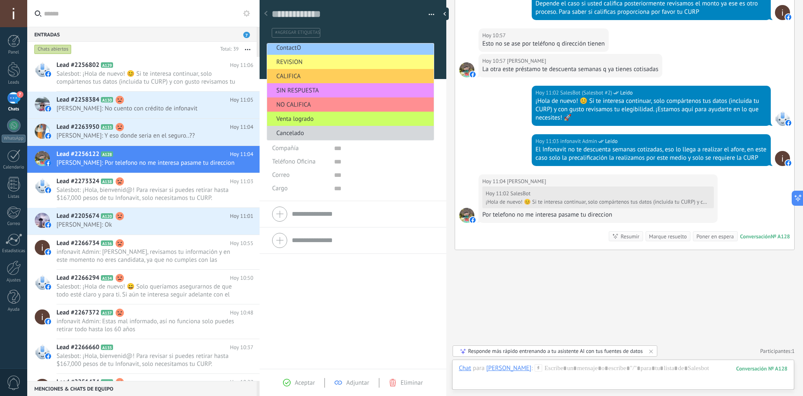
click at [277, 272] on div "**********" at bounding box center [352, 243] width 187 height 253
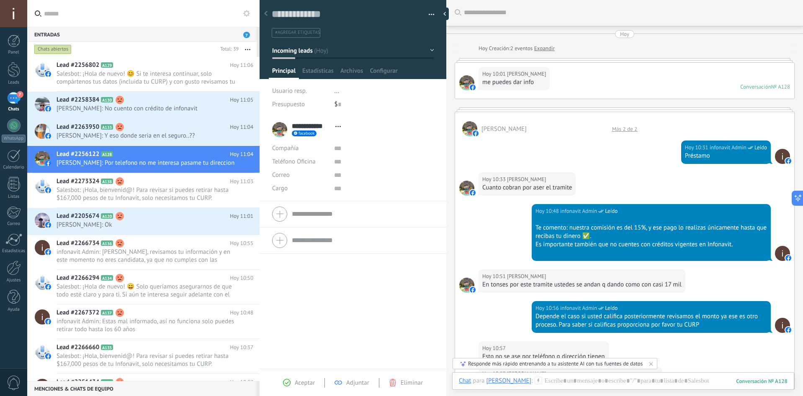
scroll to position [0, 0]
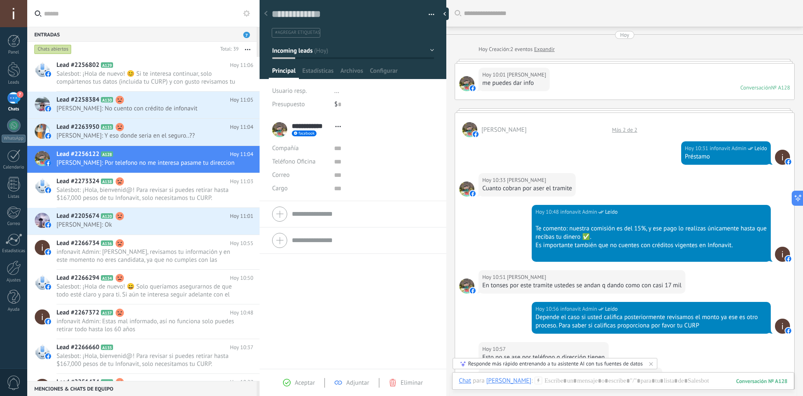
click at [626, 131] on div "Más 2 de 2" at bounding box center [624, 129] width 33 height 7
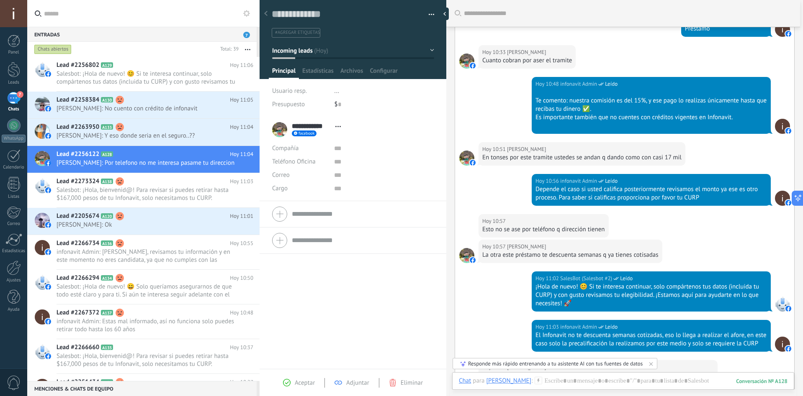
scroll to position [209, 0]
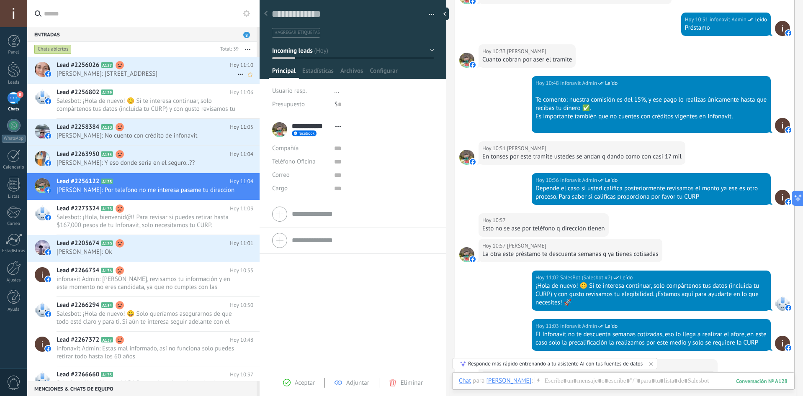
click at [164, 63] on h2 "Lead #2256026 A127" at bounding box center [142, 65] width 173 height 8
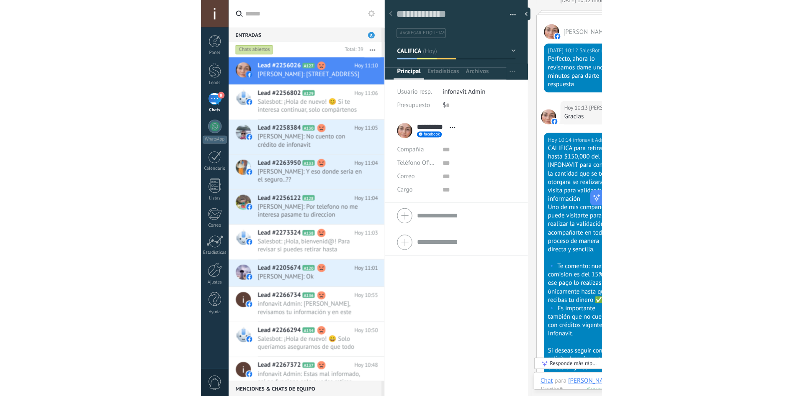
scroll to position [13, 0]
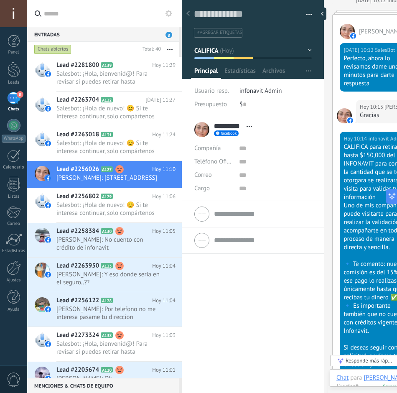
click at [279, 313] on div "**********" at bounding box center [253, 255] width 142 height 277
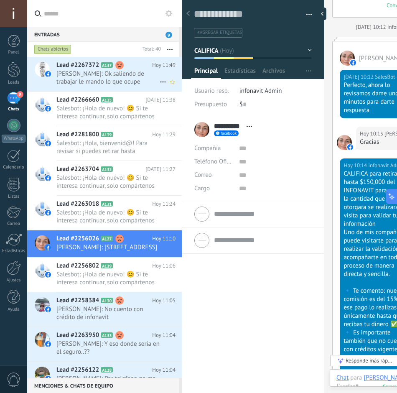
click at [98, 83] on span "[PERSON_NAME]: Ok saliendo de trabajar le mando lo que ocupe" at bounding box center [107, 78] width 103 height 16
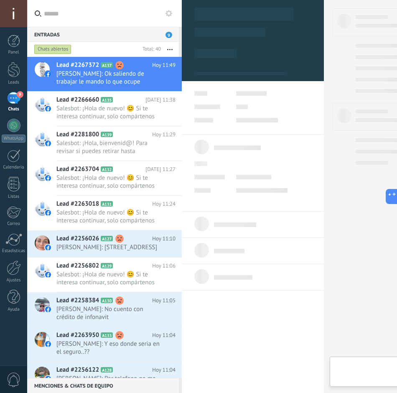
type textarea "**********"
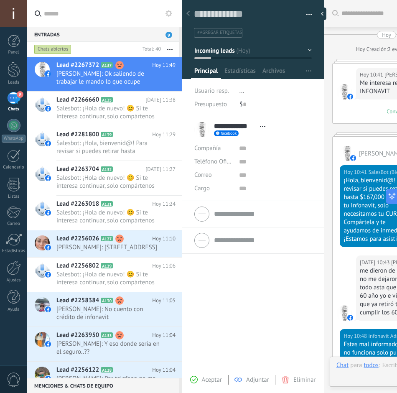
scroll to position [288, 0]
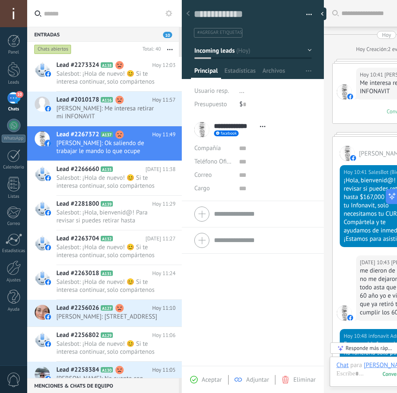
scroll to position [13, 0]
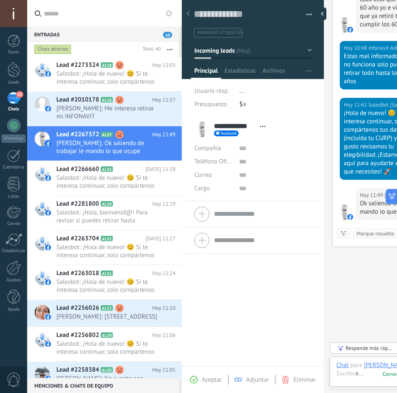
click at [282, 51] on button "Incoming leads" at bounding box center [254, 50] width 118 height 15
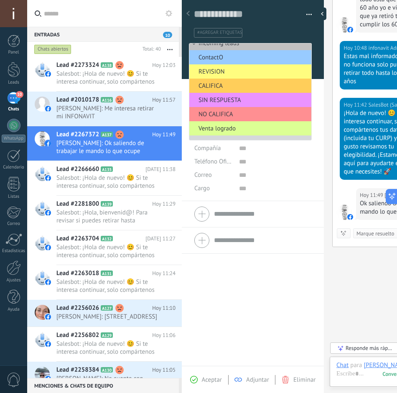
scroll to position [17, 0]
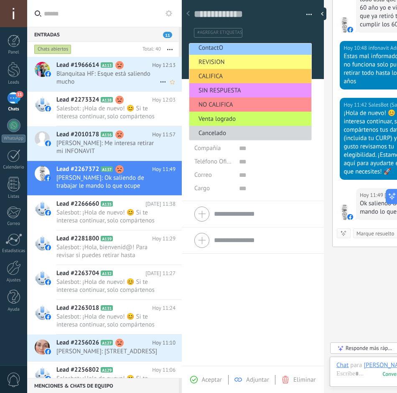
click at [123, 77] on span "Blanquitaa HF: Esque está saliendo mucho" at bounding box center [107, 78] width 103 height 16
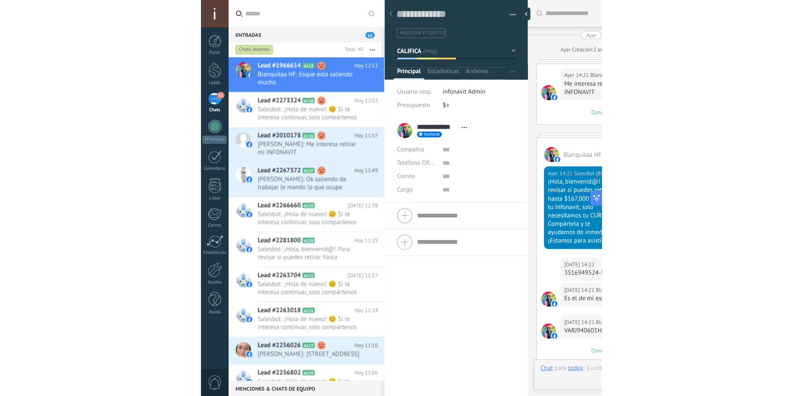
scroll to position [1439, 0]
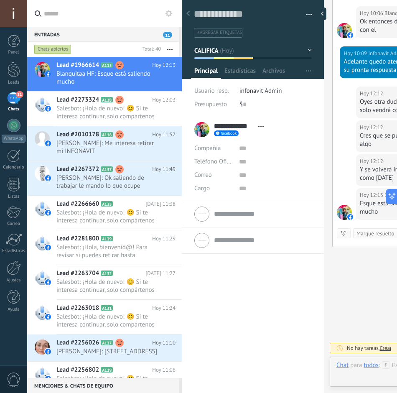
click at [261, 343] on div "**********" at bounding box center [253, 255] width 142 height 277
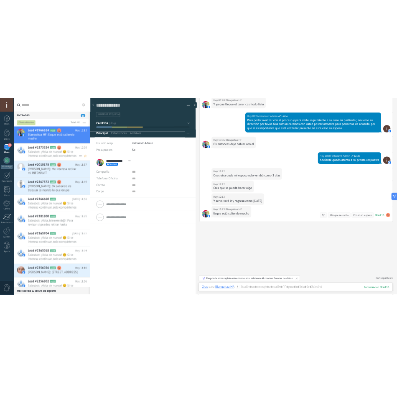
scroll to position [13, 0]
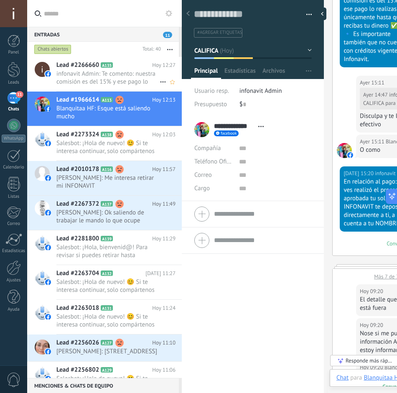
click at [104, 74] on span "infonavit Admin: Te comento: nuestra comisión es del 15% y ese pago lo realizas…" at bounding box center [107, 78] width 103 height 16
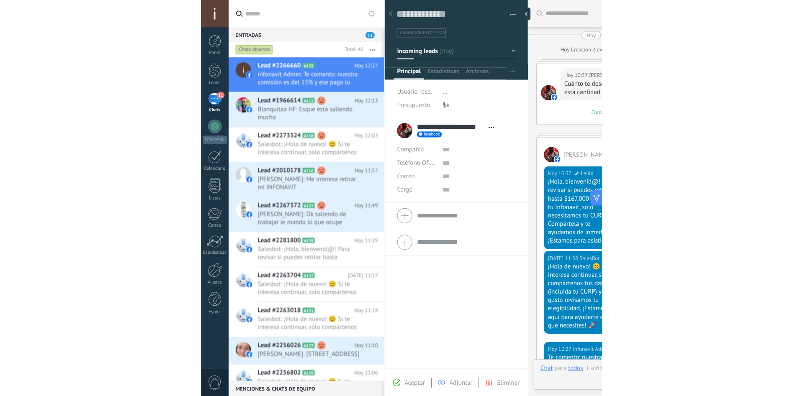
scroll to position [174, 0]
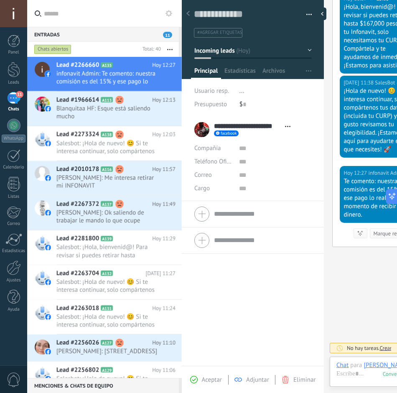
click at [354, 265] on div "Buscar Carga más [DATE] [DATE] Creación: 2 eventos Expandir [DATE] 10:37 [PERSO…" at bounding box center [387, 109] width 126 height 567
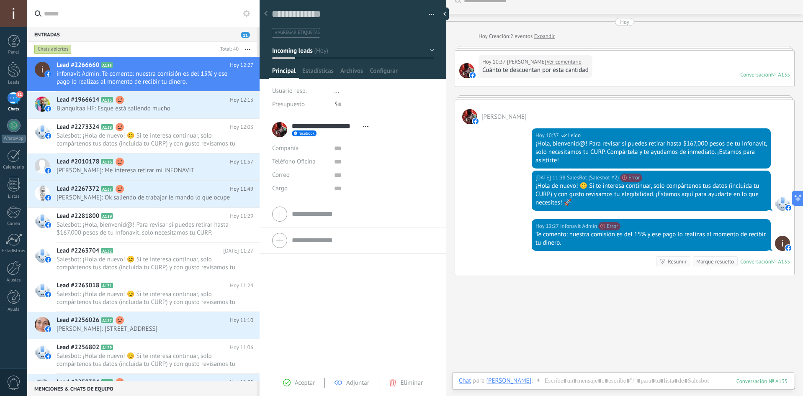
scroll to position [0, 0]
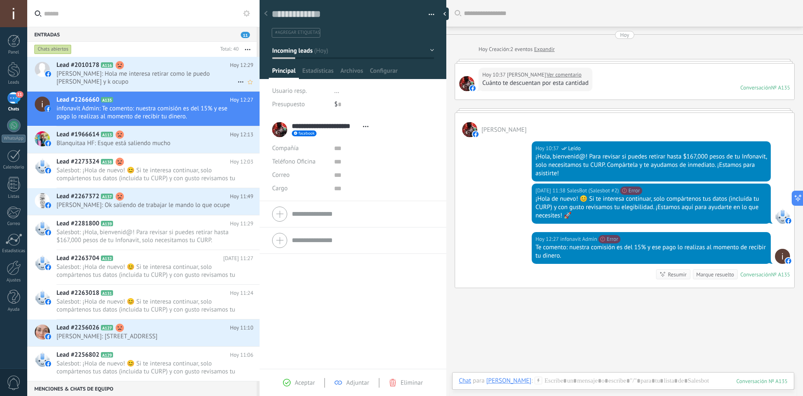
click at [90, 73] on span "[PERSON_NAME]: Hola me interesa retirar como le puedo [PERSON_NAME] y k ocupo" at bounding box center [146, 78] width 181 height 16
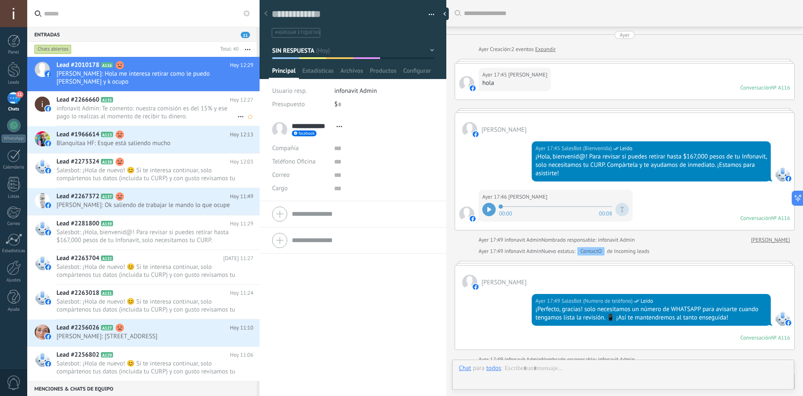
scroll to position [405, 0]
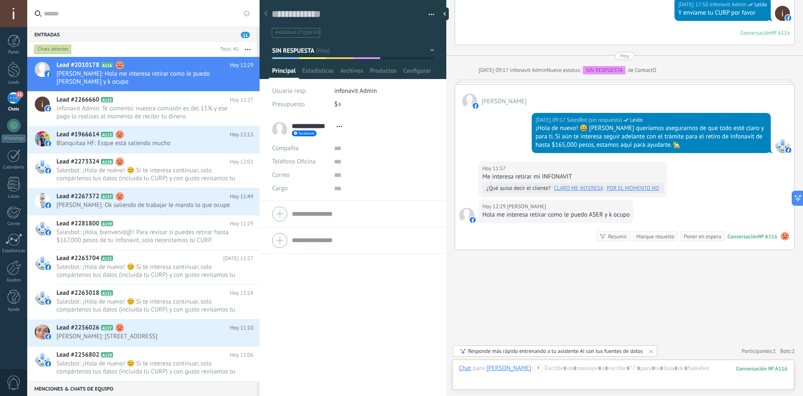
click at [397, 187] on link "CLARO ME INTERESA" at bounding box center [578, 188] width 49 height 8
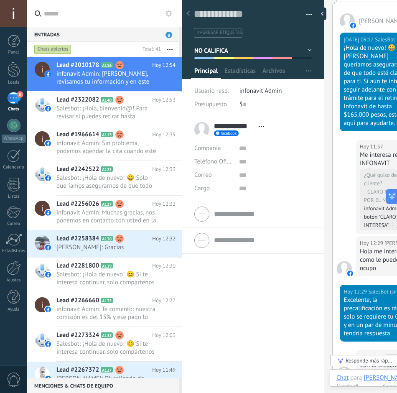
scroll to position [622, 0]
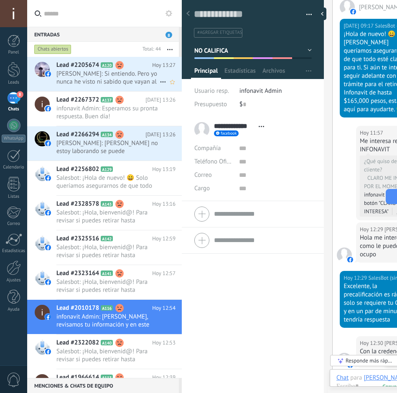
click at [96, 72] on span "[PERSON_NAME]: Si entiendo. Pero yo nunca he visto ni sabido que vayan al domic…" at bounding box center [107, 78] width 103 height 16
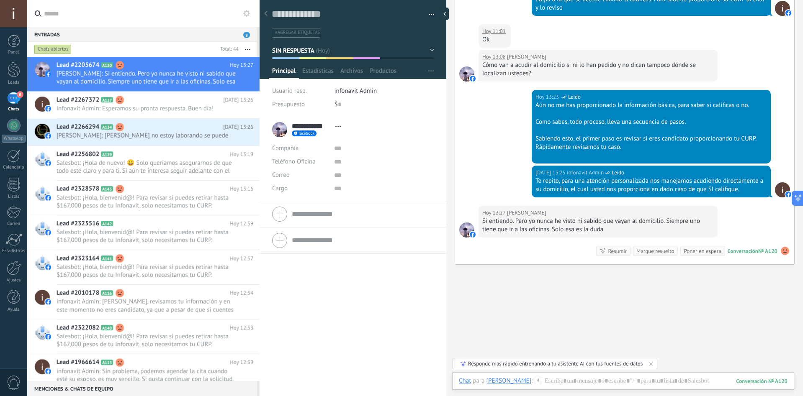
scroll to position [492, 0]
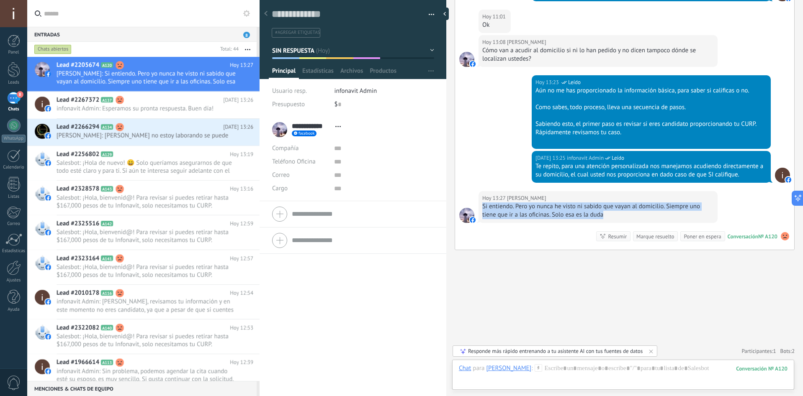
drag, startPoint x: 610, startPoint y: 215, endPoint x: 483, endPoint y: 208, distance: 127.4
click at [397, 208] on div "Si entiendo. Pero yo nunca he visto ni sabido que vayan al domicilio. Siempre u…" at bounding box center [597, 211] width 231 height 17
click at [397, 215] on div "Si entiendo. Pero yo nunca he visto ni sabido que vayan al domicilio. Siempre u…" at bounding box center [597, 211] width 231 height 17
drag, startPoint x: 601, startPoint y: 216, endPoint x: 559, endPoint y: 218, distance: 42.3
click at [397, 218] on div "Si entiendo. Pero yo nunca he visto ni sabido que vayan al domicilio. Siempre u…" at bounding box center [597, 211] width 231 height 17
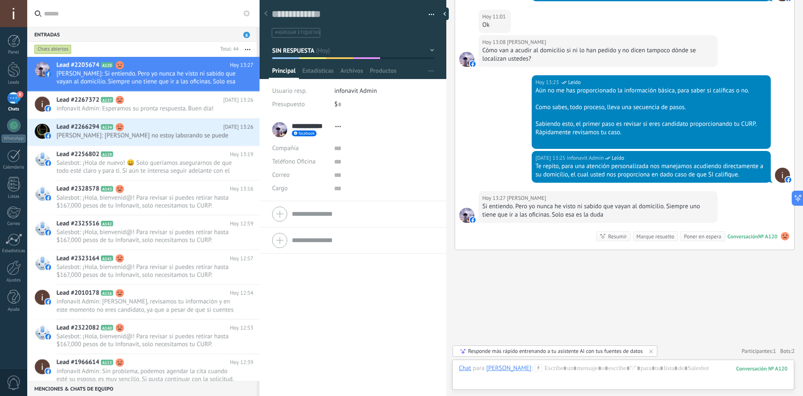
click at [397, 218] on div "Si entiendo. Pero yo nunca he visto ni sabido que vayan al domicilio. Siempre u…" at bounding box center [597, 211] width 231 height 17
drag, startPoint x: 605, startPoint y: 216, endPoint x: 480, endPoint y: 209, distance: 125.3
click at [397, 209] on div "[DATE] 13:27 [PERSON_NAME] entiendo. Pero yo nunca he visto ni sabido que vayan…" at bounding box center [597, 207] width 239 height 32
click at [397, 195] on div "[DATE] 13:27 [PERSON_NAME] entiendo. Pero yo nunca he visto ni sabido que vayan…" at bounding box center [624, 220] width 339 height 59
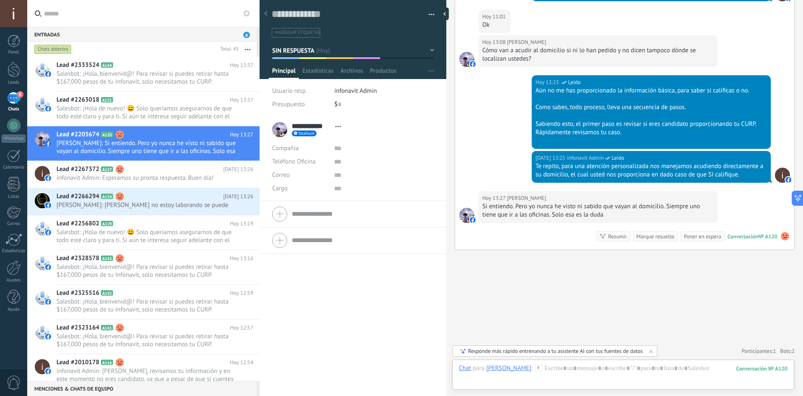
click at [321, 323] on div "**********" at bounding box center [352, 257] width 187 height 280
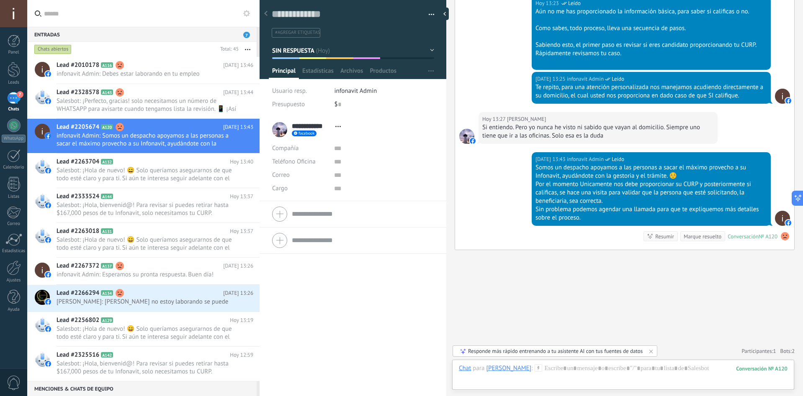
scroll to position [587, 0]
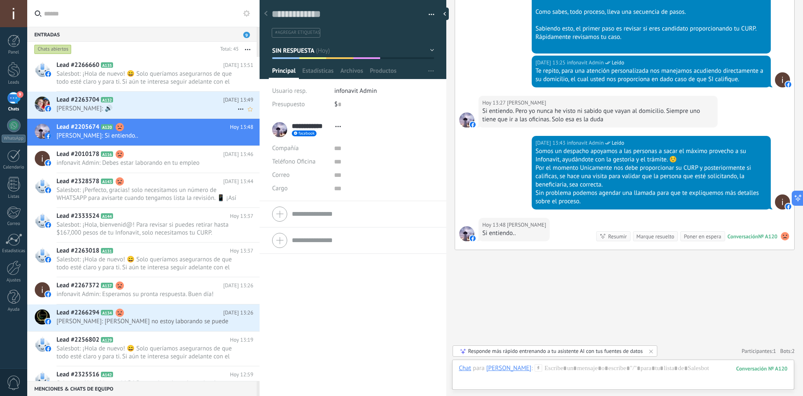
click at [136, 105] on span "[PERSON_NAME]: 🔊" at bounding box center [146, 109] width 181 height 8
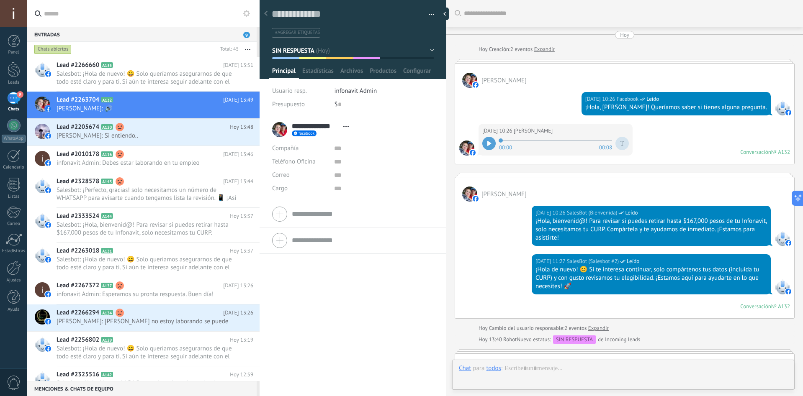
scroll to position [240, 0]
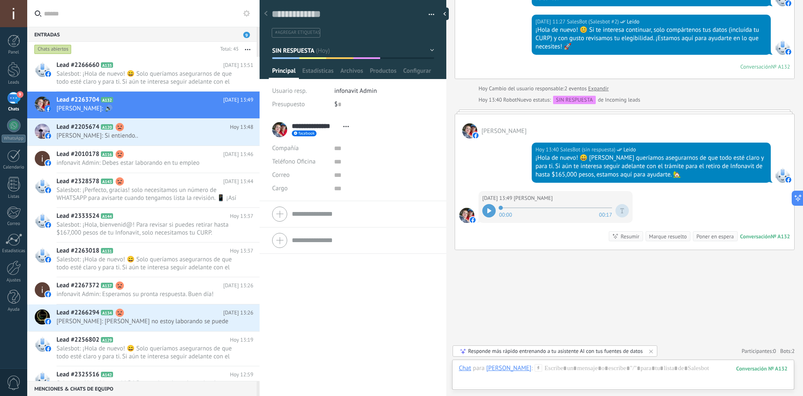
click at [397, 213] on icon at bounding box center [489, 210] width 4 height 5
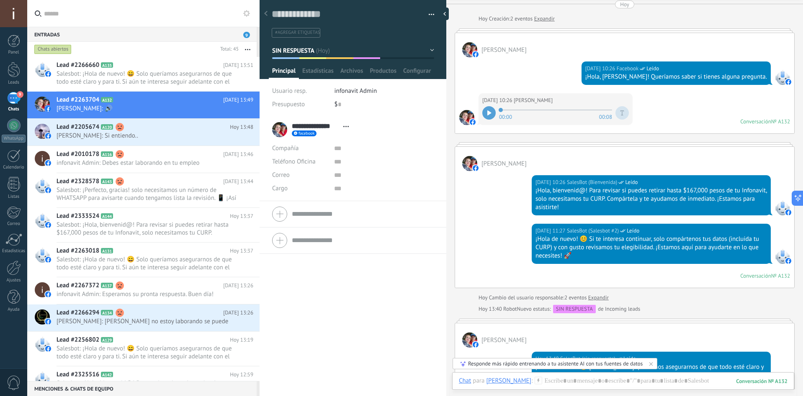
scroll to position [0, 0]
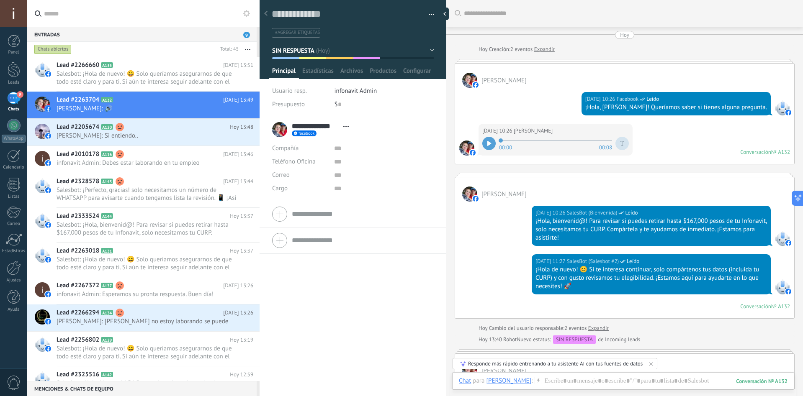
click at [397, 145] on icon at bounding box center [489, 143] width 4 height 5
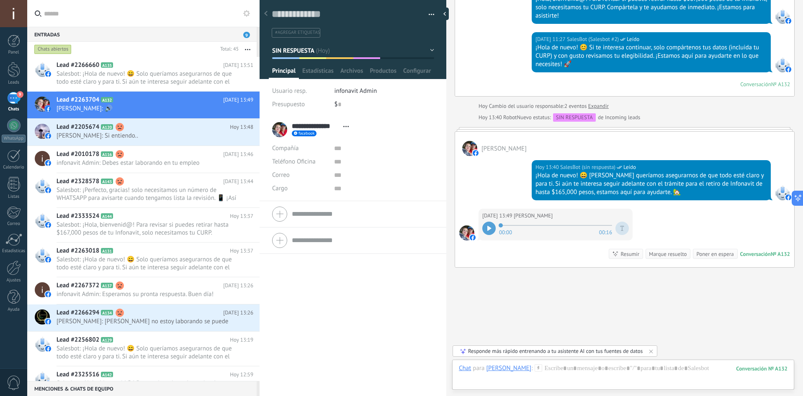
scroll to position [240, 0]
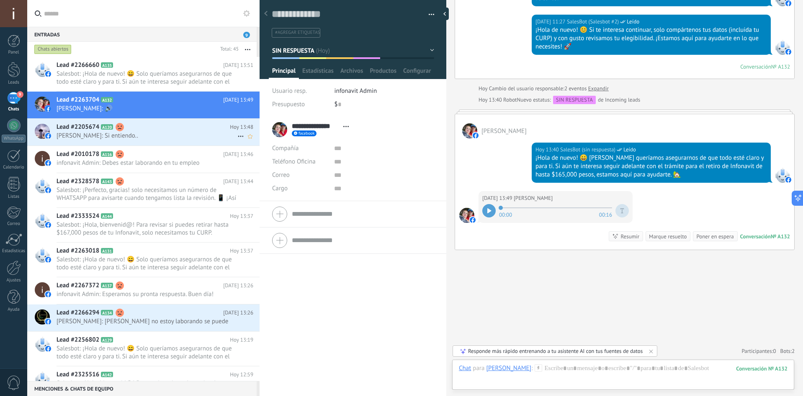
click at [203, 129] on h2 "Lead #2205674 A120" at bounding box center [142, 127] width 173 height 8
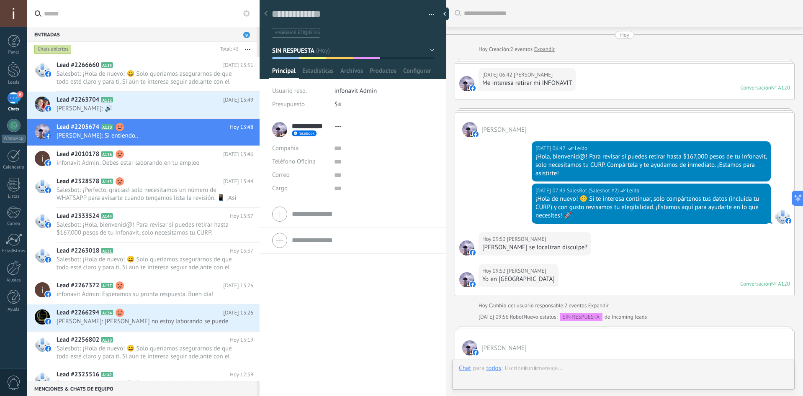
scroll to position [587, 0]
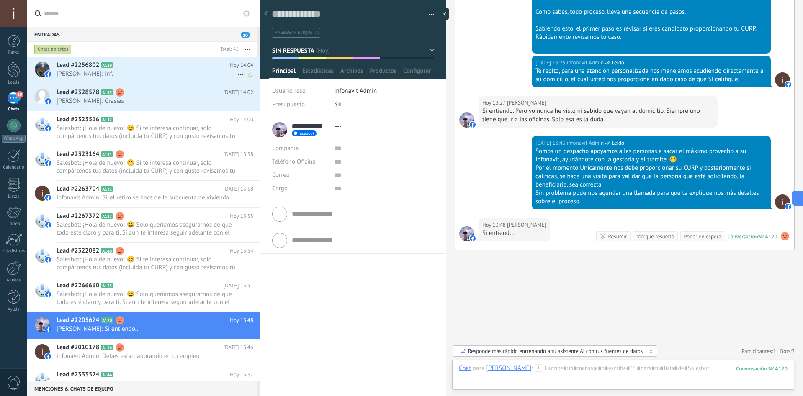
click at [123, 67] on icon at bounding box center [119, 65] width 8 height 8
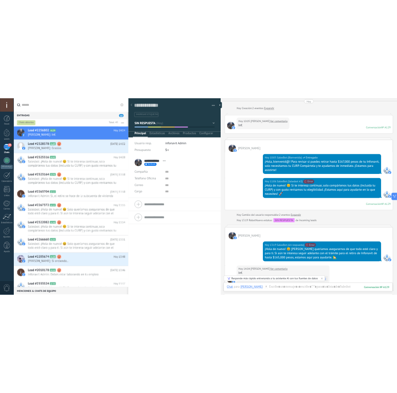
scroll to position [167, 0]
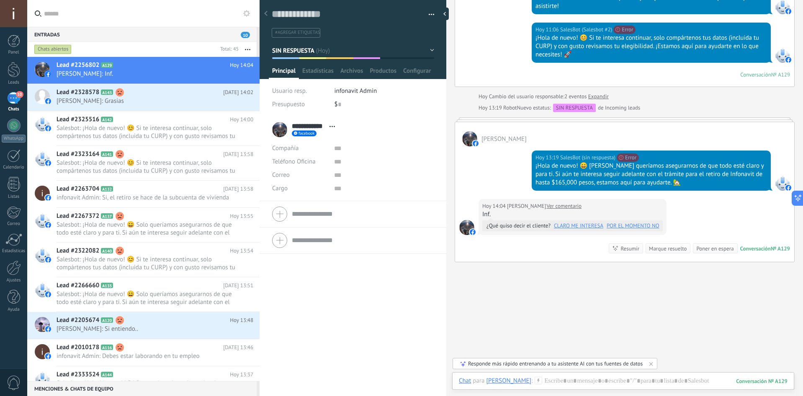
click at [397, 206] on link "Ver comentario" at bounding box center [563, 206] width 35 height 8
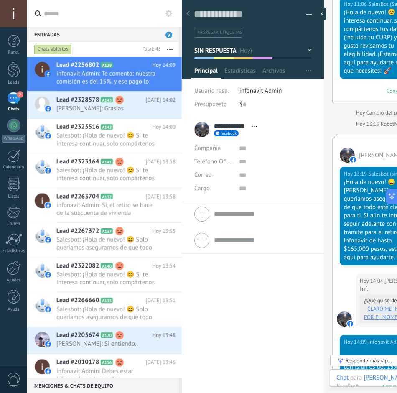
scroll to position [13, 0]
click at [106, 108] on span "[PERSON_NAME]: Grasias" at bounding box center [107, 109] width 103 height 8
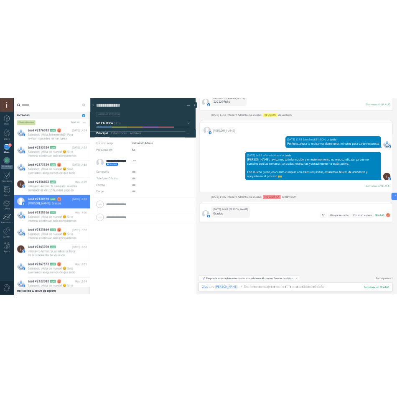
scroll to position [13, 0]
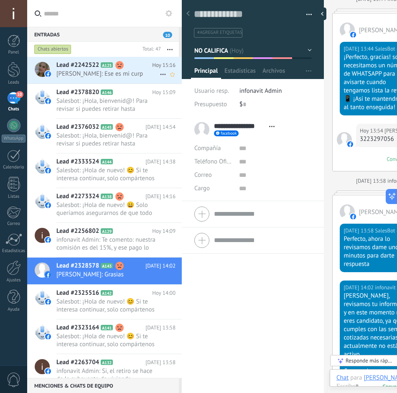
click at [136, 58] on div "Lead #2242522 A125 [DATE] 15:16 [PERSON_NAME]: Ese es mi curp" at bounding box center [119, 70] width 126 height 26
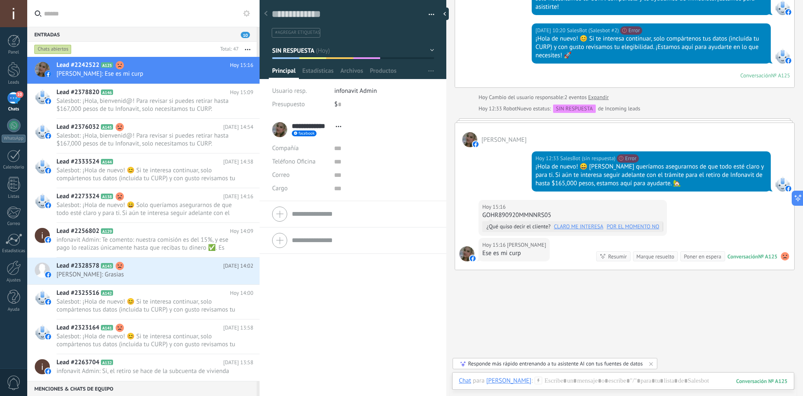
scroll to position [167, 0]
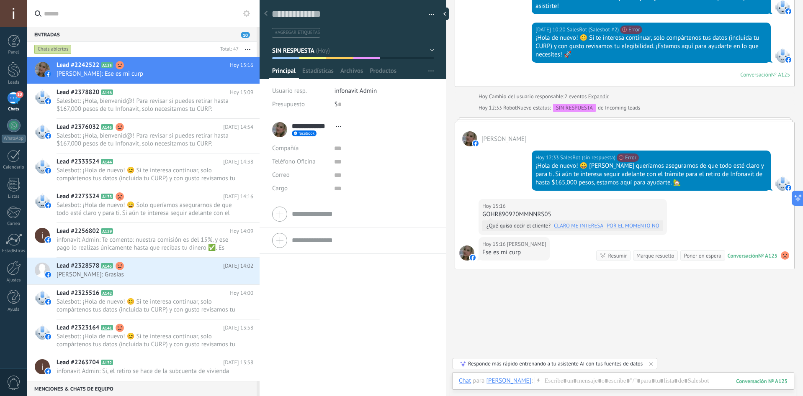
click at [397, 216] on div "GOHR890920MMNNRS05" at bounding box center [572, 214] width 181 height 8
copy div "GOHR890920MMNNRS05"
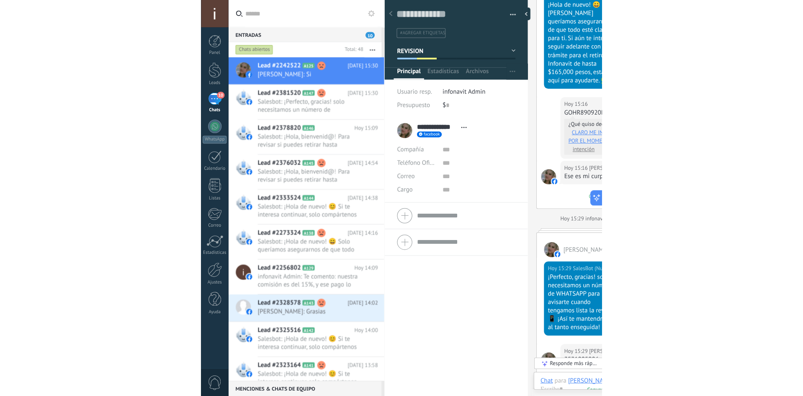
scroll to position [13, 0]
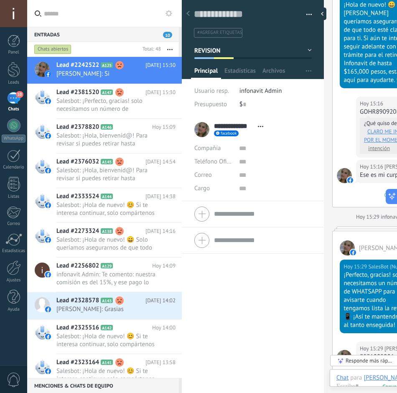
click at [261, 291] on div "**********" at bounding box center [253, 255] width 142 height 277
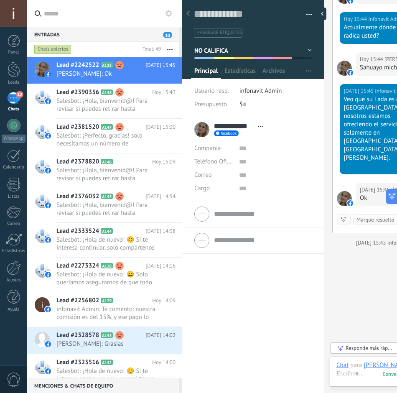
scroll to position [1014, 0]
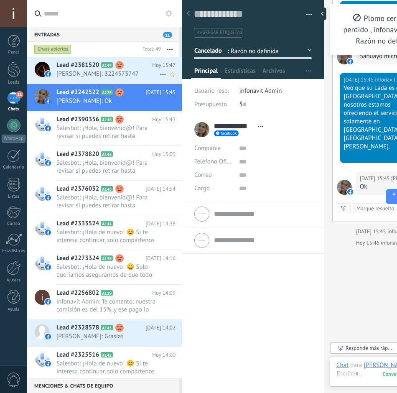
click at [117, 67] on use at bounding box center [119, 65] width 8 height 8
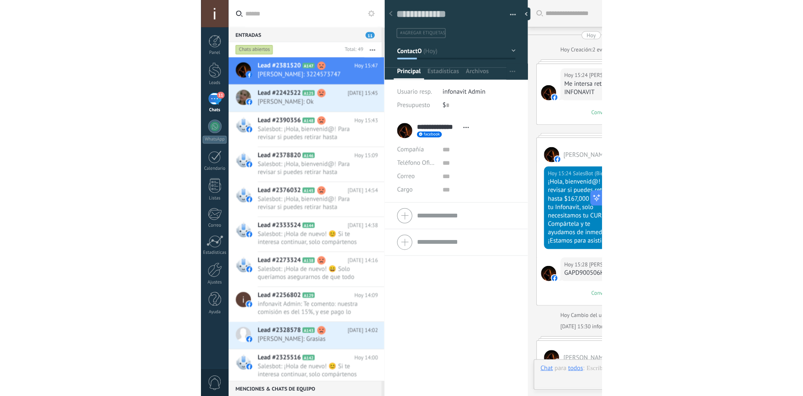
scroll to position [261, 0]
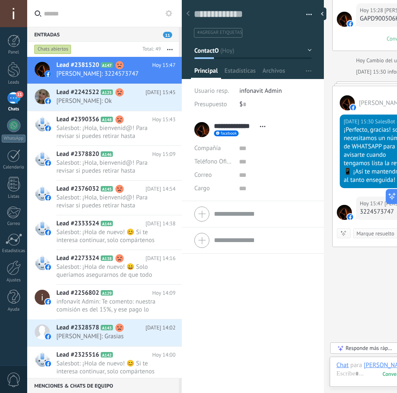
click at [281, 292] on div "**********" at bounding box center [253, 255] width 142 height 277
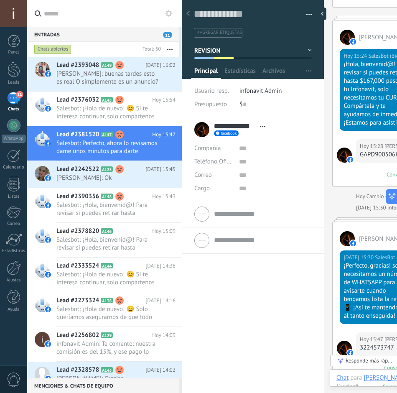
scroll to position [13, 0]
click at [91, 71] on span "[PERSON_NAME]: buenas tardes esto es real O simplemente es un anuncio?" at bounding box center [107, 78] width 103 height 16
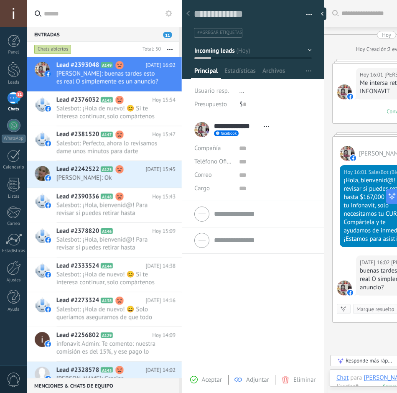
scroll to position [13, 0]
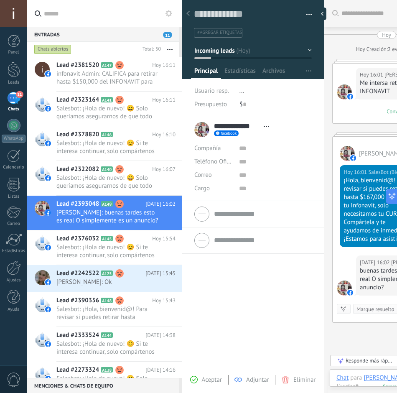
click at [187, 13] on icon at bounding box center [188, 13] width 3 height 5
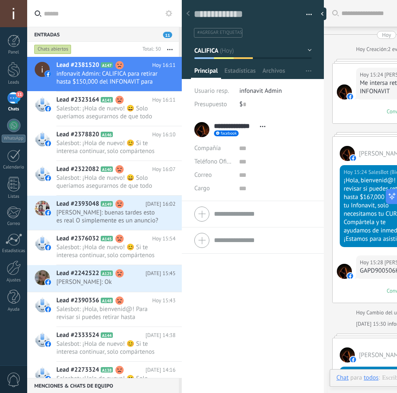
scroll to position [559, 0]
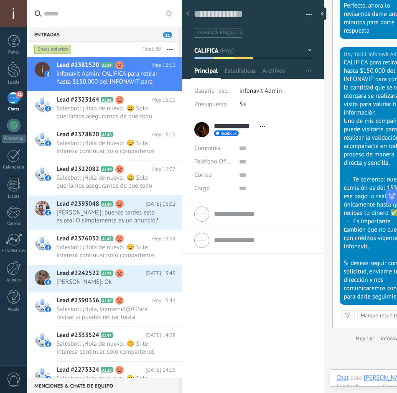
click at [187, 13] on icon at bounding box center [188, 13] width 3 height 5
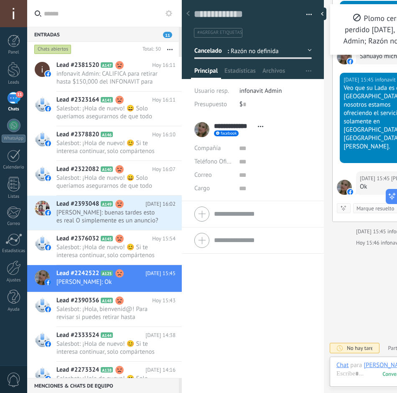
scroll to position [13, 0]
click at [187, 13] on icon at bounding box center [188, 13] width 3 height 5
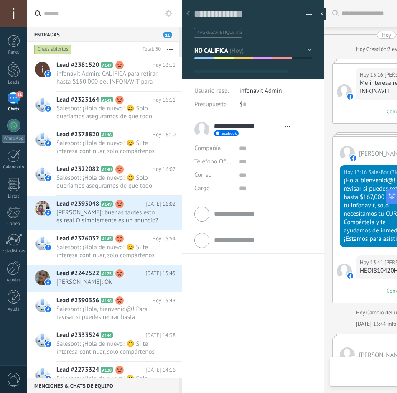
scroll to position [610, 0]
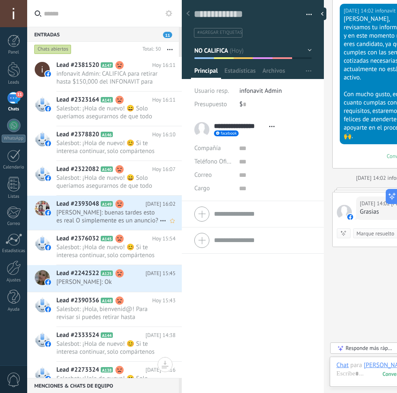
click at [95, 218] on span "[PERSON_NAME]: buenas tardes esto es real O simplemente es un anuncio?" at bounding box center [107, 217] width 103 height 16
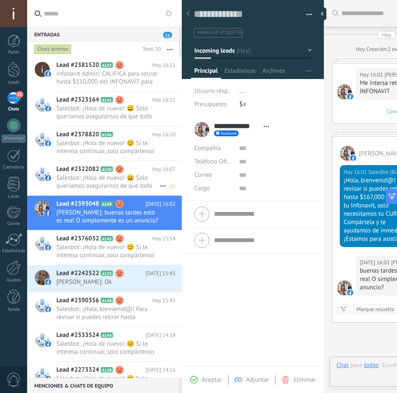
scroll to position [76, 0]
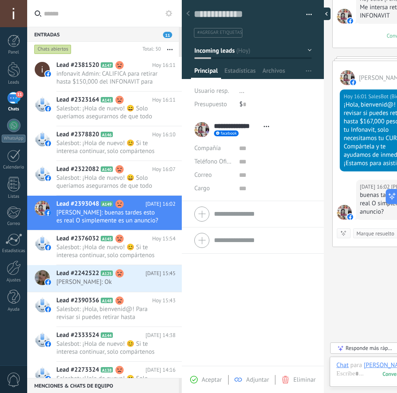
click at [324, 16] on div at bounding box center [324, 14] width 13 height 13
type textarea "**********"
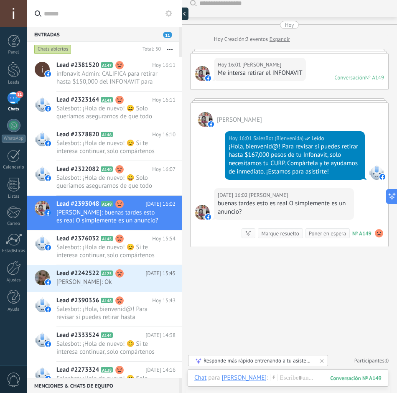
scroll to position [10, 0]
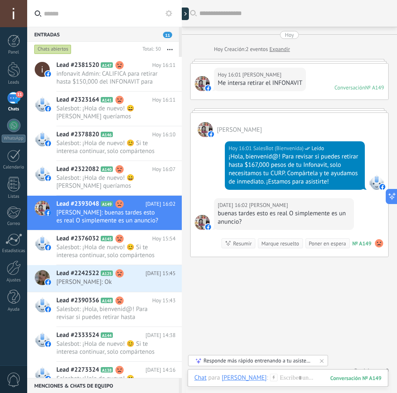
scroll to position [8, 0]
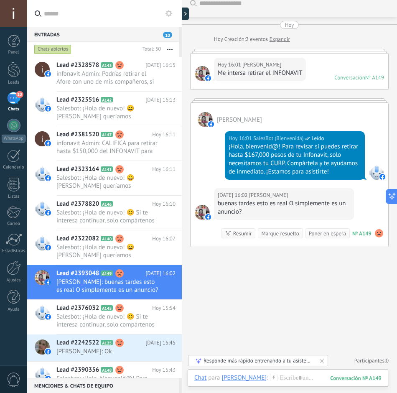
click at [298, 256] on div "Buscar Carga más Hoy Hoy Creación: 2 eventos Expandir Hoy 16:01 Fernando Lopez …" at bounding box center [289, 191] width 215 height 403
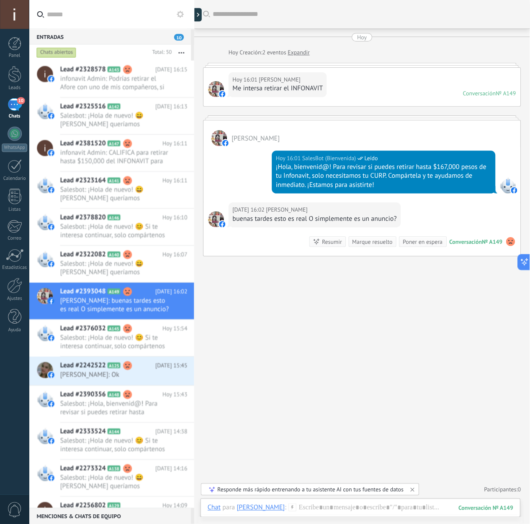
scroll to position [25, 0]
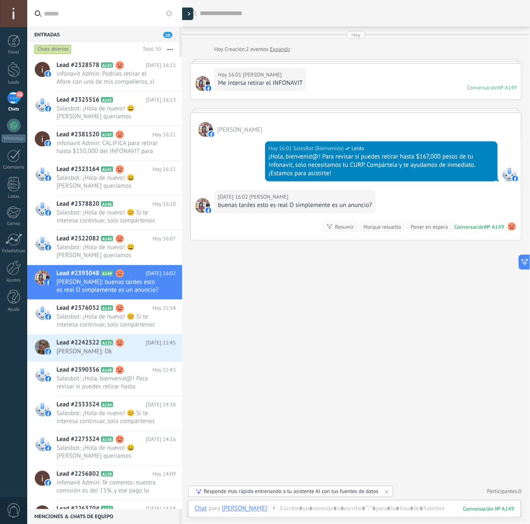
click at [188, 13] on icon at bounding box center [189, 14] width 3 height 4
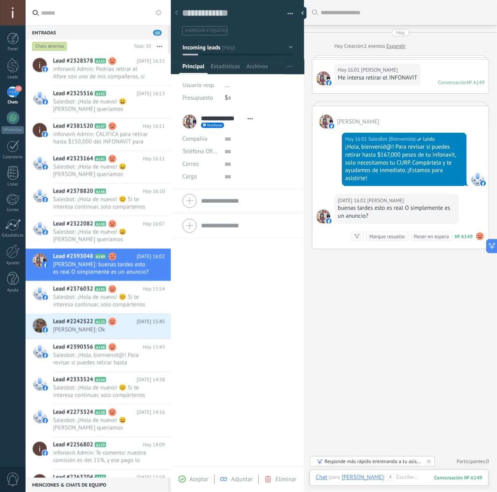
scroll to position [13, 0]
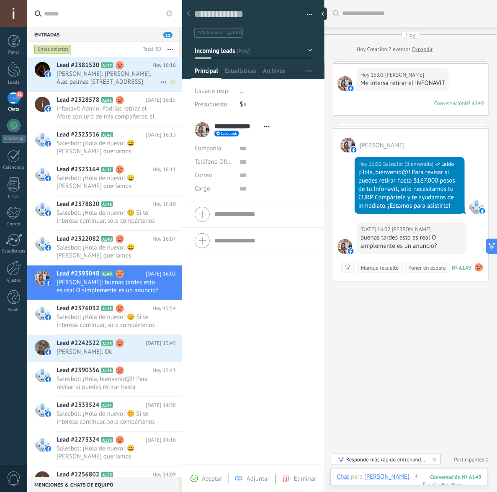
click at [104, 77] on span "Diego Palacios: Carr. Alas palmas colonia lomas del valle , calle higuera #157" at bounding box center [107, 78] width 103 height 16
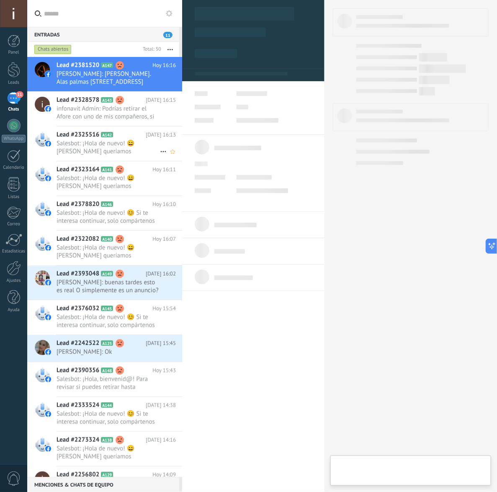
type textarea "**********"
